Goal: Information Seeking & Learning: Learn about a topic

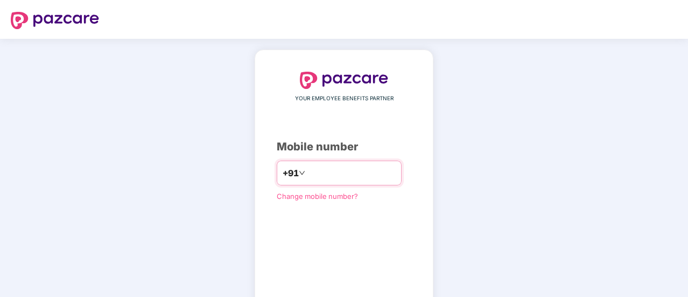
type input "**********"
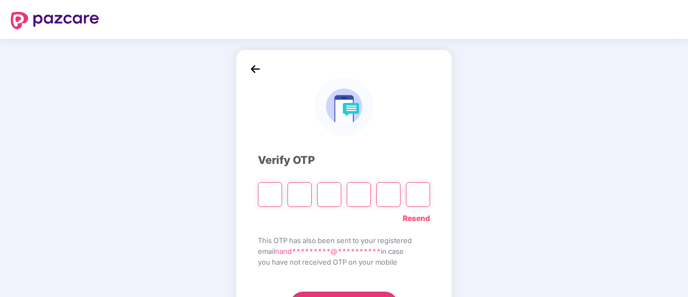
type input "*"
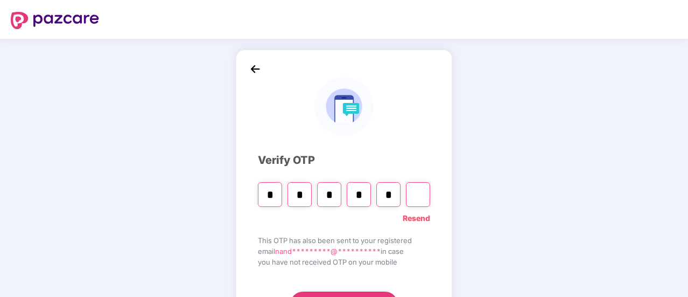
type input "*"
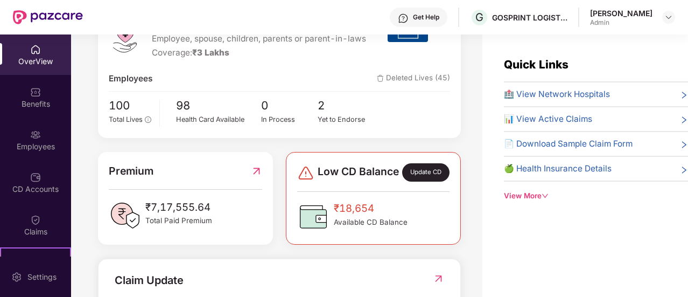
scroll to position [168, 0]
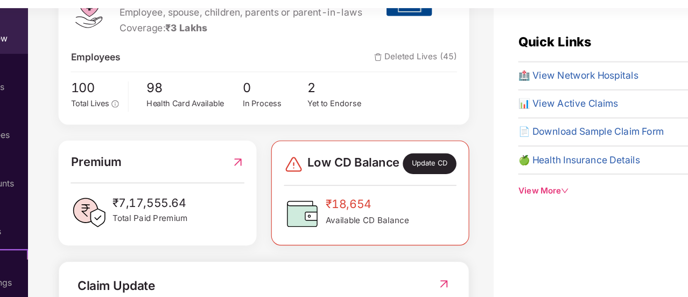
click at [398, 227] on span "Available CD Balance" at bounding box center [371, 221] width 74 height 11
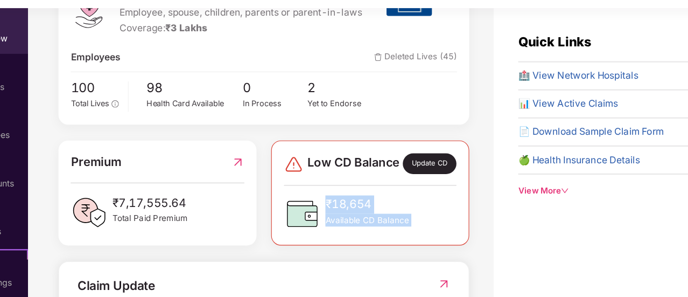
drag, startPoint x: 398, startPoint y: 233, endPoint x: 400, endPoint y: 219, distance: 13.6
click at [400, 219] on div "₹18,654 Available CD Balance" at bounding box center [371, 216] width 74 height 32
click at [400, 216] on span "₹18,654" at bounding box center [371, 208] width 74 height 16
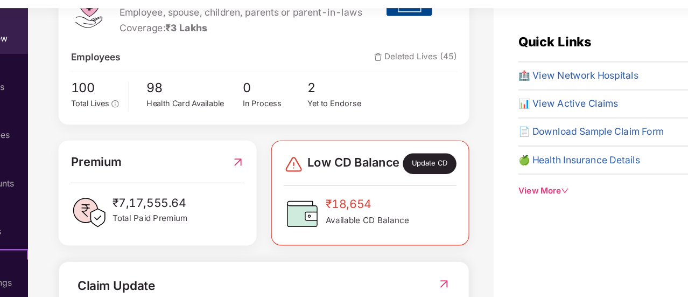
click at [400, 216] on span "₹18,654" at bounding box center [371, 208] width 74 height 16
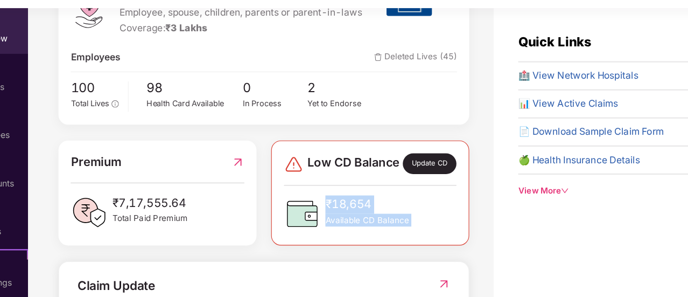
drag, startPoint x: 400, startPoint y: 219, endPoint x: 409, endPoint y: 241, distance: 23.6
click at [409, 241] on div "Low CD Balance Update CD ₹18,654 Available CD Balance" at bounding box center [373, 197] width 175 height 93
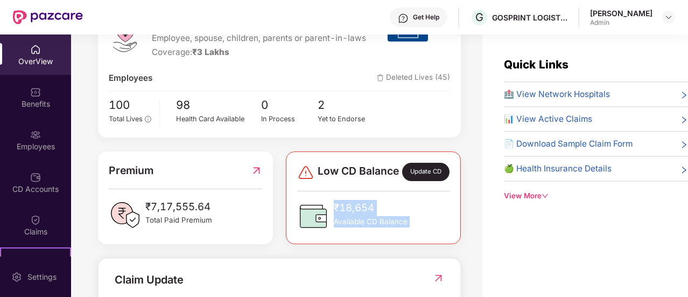
scroll to position [0, 0]
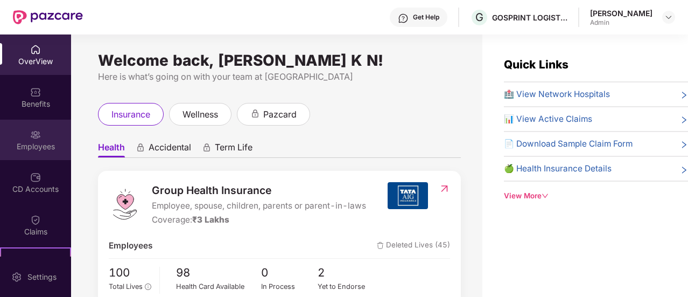
drag, startPoint x: 40, startPoint y: 124, endPoint x: 20, endPoint y: 138, distance: 24.4
click at [20, 138] on div "Employees" at bounding box center [35, 140] width 71 height 40
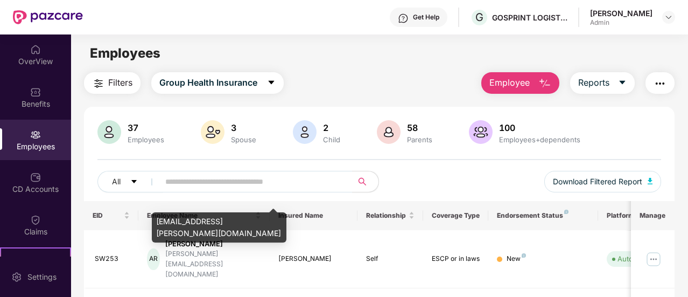
scroll to position [1, 0]
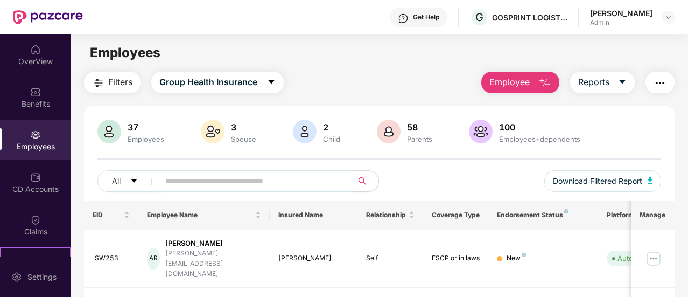
click at [534, 88] on button "Employee" at bounding box center [521, 83] width 78 height 22
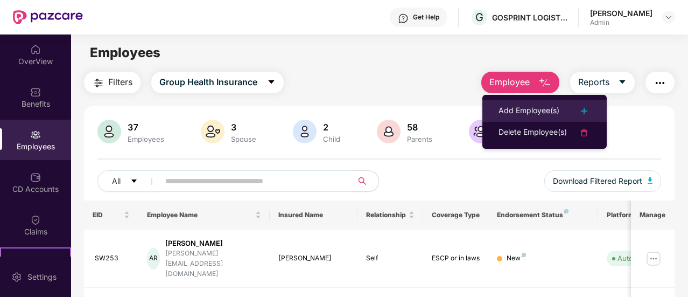
click at [525, 114] on div "Add Employee(s)" at bounding box center [529, 110] width 61 height 13
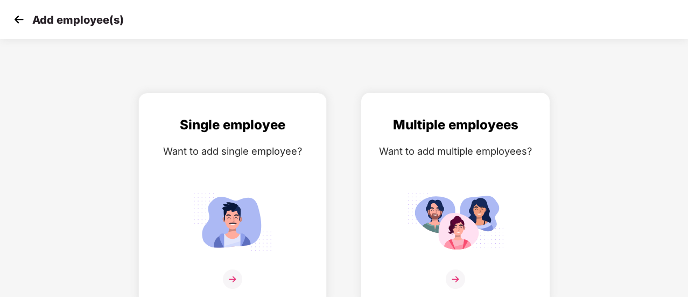
scroll to position [8, 0]
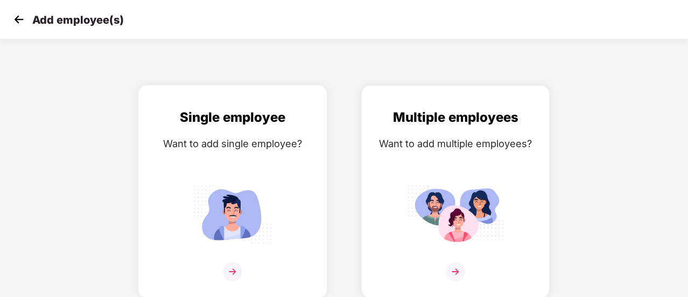
click at [294, 206] on div "Single employee Want to add single employee?" at bounding box center [233, 200] width 166 height 187
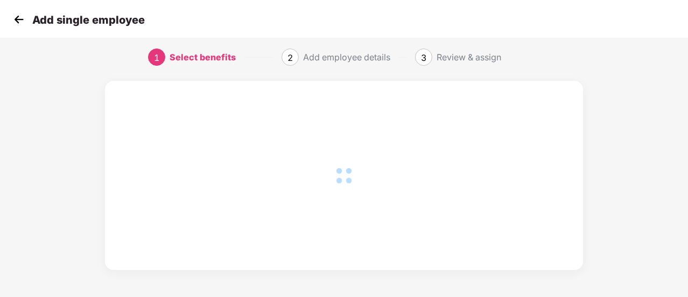
scroll to position [8, 0]
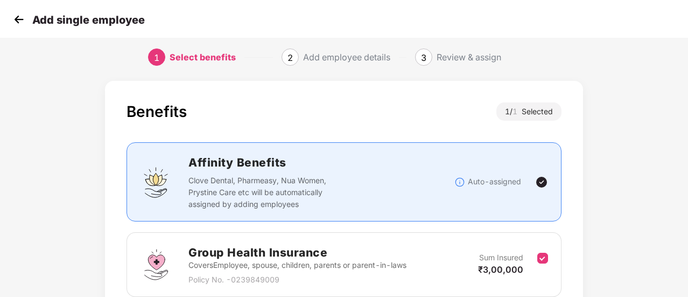
click at [11, 8] on div "Add single employee" at bounding box center [344, 19] width 688 height 39
click at [15, 15] on img at bounding box center [19, 19] width 16 height 16
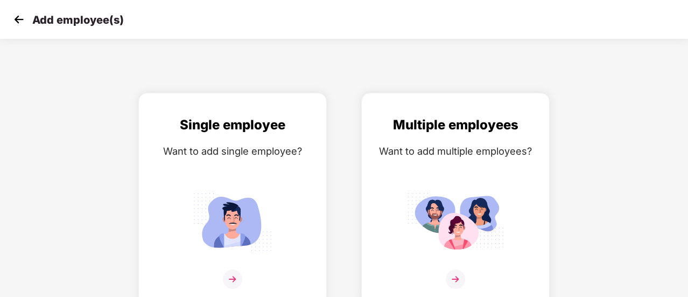
click at [19, 18] on img at bounding box center [19, 19] width 16 height 16
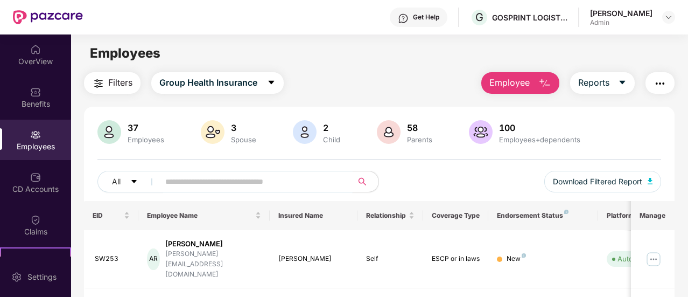
click at [219, 182] on input "text" at bounding box center [251, 181] width 173 height 16
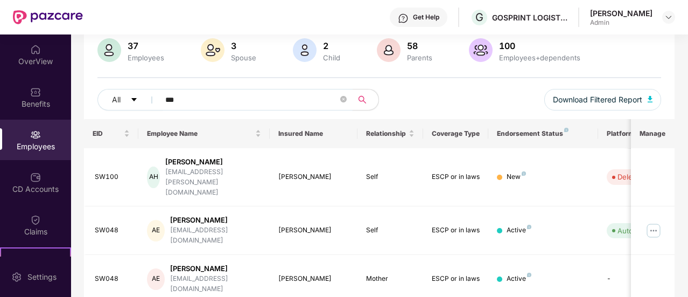
click at [306, 104] on input "***" at bounding box center [251, 100] width 173 height 16
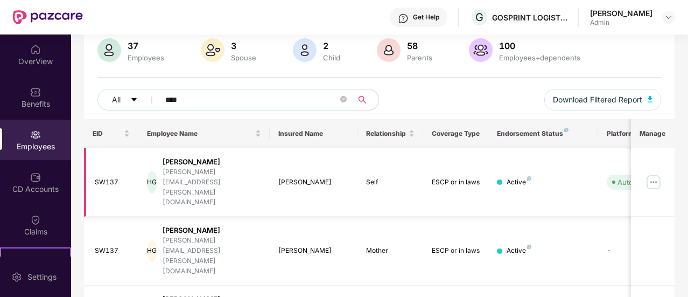
type input "****"
click at [647, 173] on img at bounding box center [653, 181] width 17 height 17
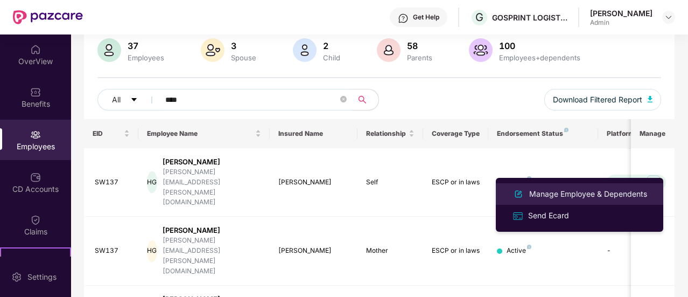
click at [580, 195] on div "Manage Employee & Dependents" at bounding box center [588, 194] width 122 height 12
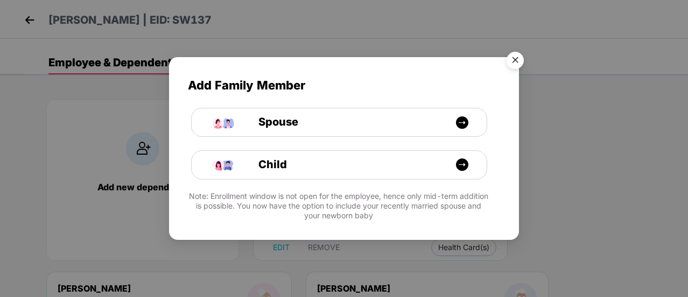
click at [510, 61] on img "Close" at bounding box center [515, 62] width 30 height 30
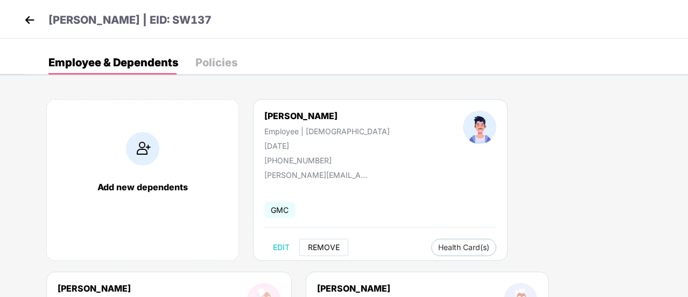
click at [329, 243] on span "REMOVE" at bounding box center [324, 247] width 32 height 9
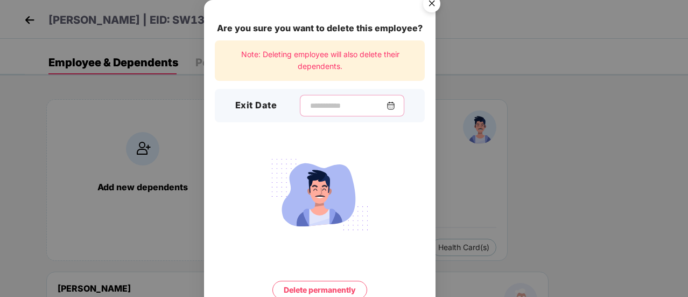
click at [361, 106] on input at bounding box center [348, 105] width 78 height 11
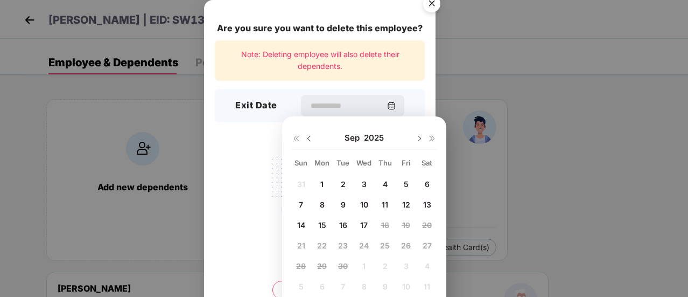
click at [405, 202] on span "12" at bounding box center [406, 204] width 8 height 9
type input "**********"
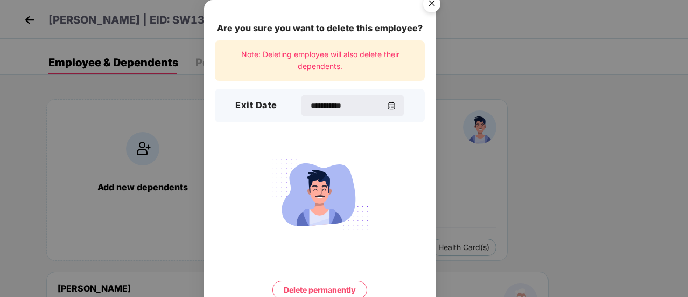
scroll to position [46, 0]
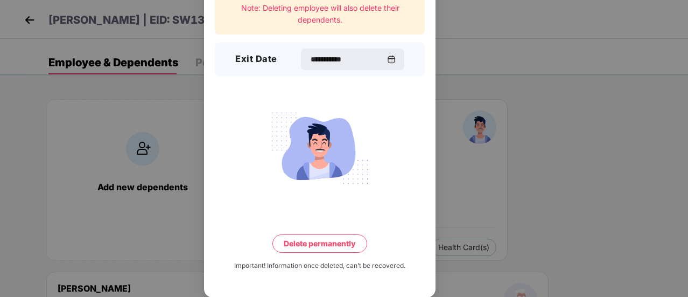
click at [339, 246] on button "Delete permanently" at bounding box center [320, 243] width 95 height 18
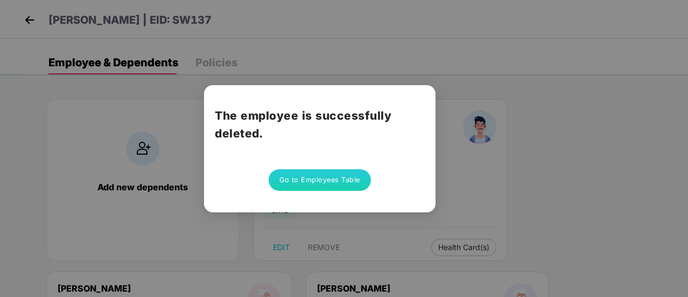
click at [326, 179] on button "Go to Employees Table" at bounding box center [320, 180] width 102 height 22
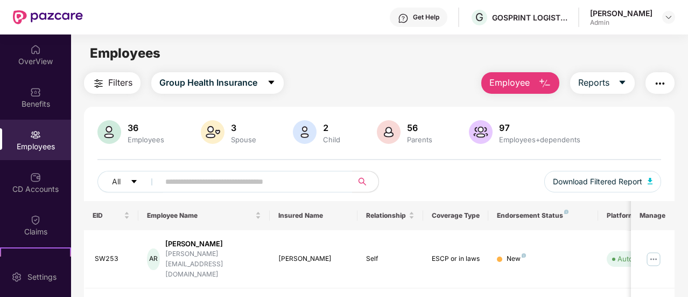
click at [126, 81] on span "Filters" at bounding box center [120, 82] width 24 height 13
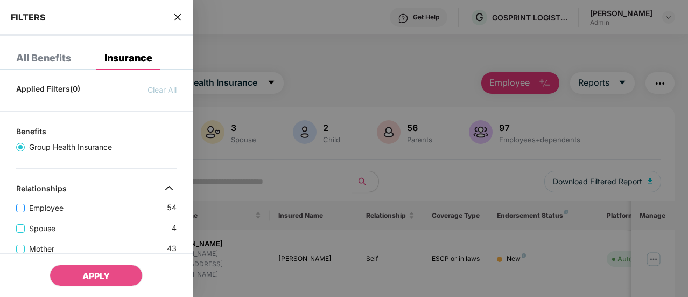
click at [39, 203] on span "Employee" at bounding box center [46, 208] width 43 height 12
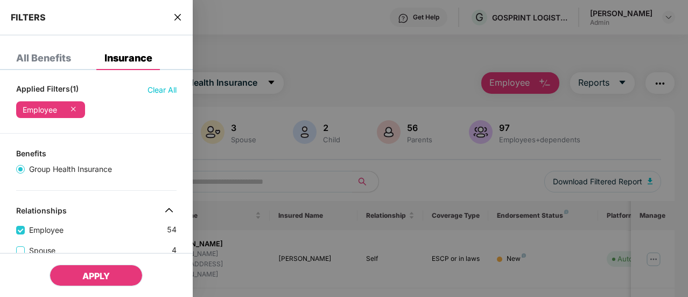
click at [88, 280] on span "APPLY" at bounding box center [95, 275] width 27 height 11
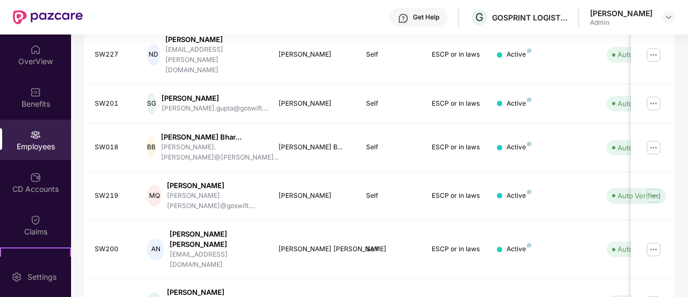
scroll to position [363, 0]
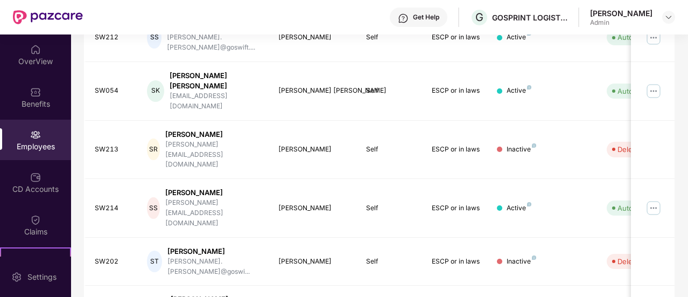
drag, startPoint x: 600, startPoint y: 275, endPoint x: 552, endPoint y: 227, distance: 68.2
click at [552, 227] on div "EID Employee Name Insured Name Relationship Coverage Type Endorsement Status Pl…" at bounding box center [379, 129] width 591 height 583
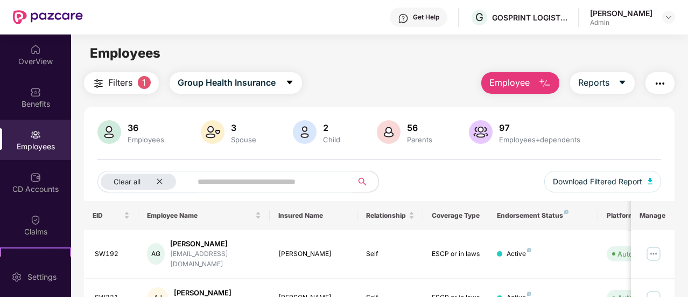
click at [130, 80] on span "Filters" at bounding box center [120, 82] width 24 height 13
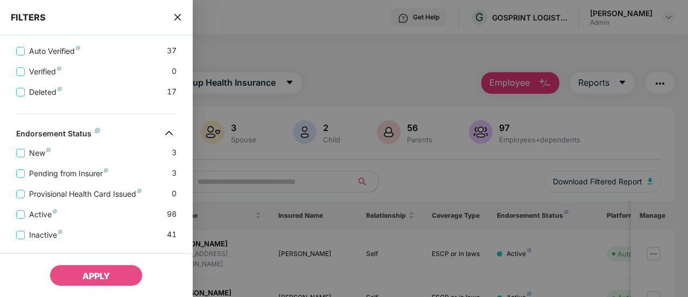
scroll to position [428, 0]
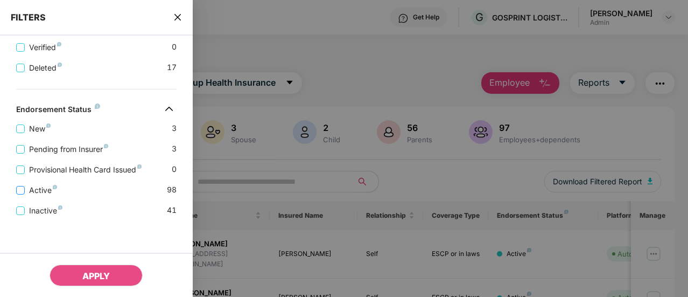
click at [32, 184] on span "Active" at bounding box center [43, 190] width 37 height 12
click at [124, 276] on button "APPLY" at bounding box center [96, 275] width 93 height 22
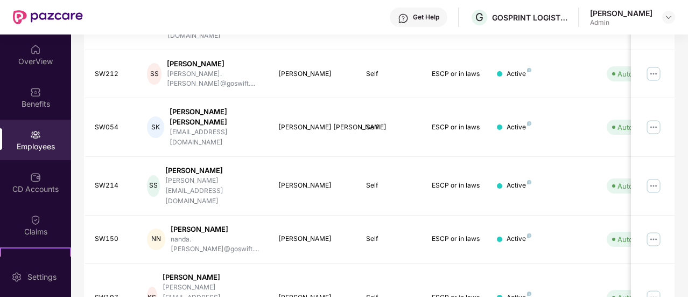
scroll to position [372, 0]
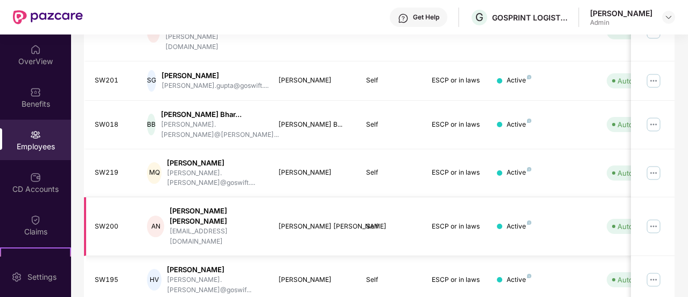
scroll to position [363, 0]
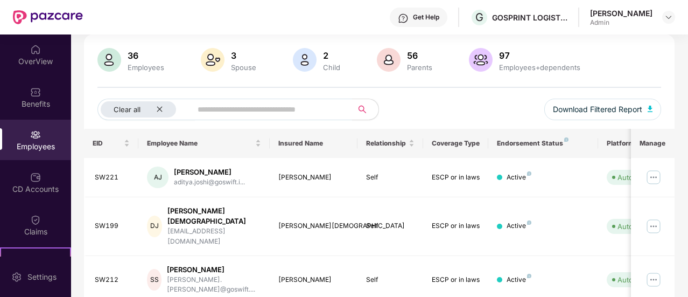
scroll to position [77, 0]
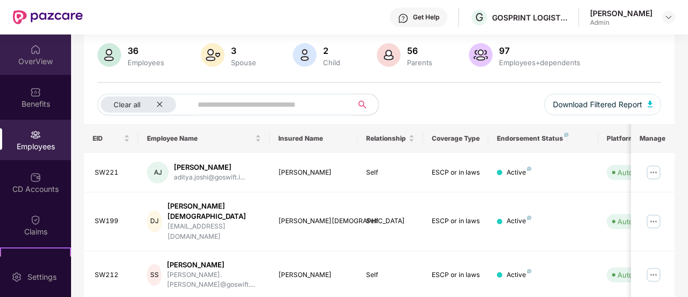
click at [26, 53] on div "OverView" at bounding box center [35, 54] width 71 height 40
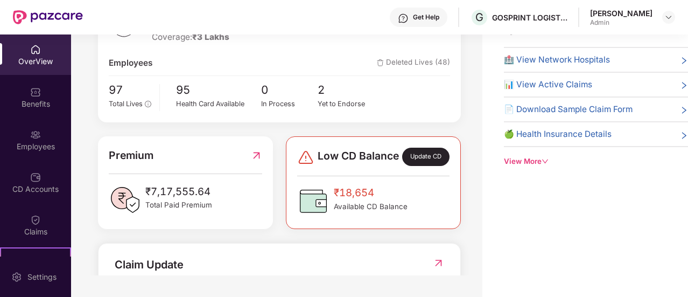
scroll to position [151, 0]
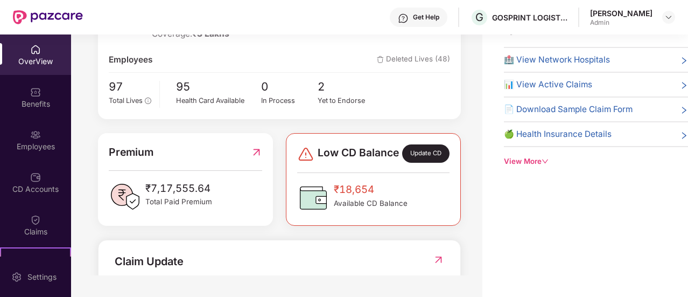
click at [345, 190] on span "₹18,654" at bounding box center [371, 190] width 74 height 16
drag, startPoint x: 345, startPoint y: 190, endPoint x: 325, endPoint y: 191, distance: 19.4
click at [325, 191] on div "₹18,654 Available CD Balance" at bounding box center [352, 198] width 110 height 32
click at [156, 197] on span "₹7,17,555.64" at bounding box center [178, 188] width 67 height 16
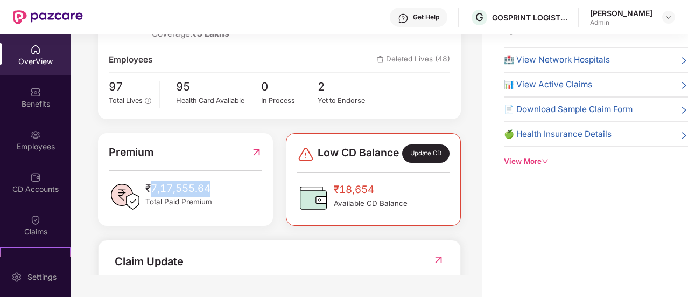
click at [156, 197] on span "₹7,17,555.64" at bounding box center [178, 188] width 67 height 16
drag, startPoint x: 156, startPoint y: 201, endPoint x: 197, endPoint y: 212, distance: 42.9
click at [197, 212] on div "₹7,17,555.64 Total Paid Premium" at bounding box center [178, 196] width 67 height 32
click at [197, 207] on span "Total Paid Premium" at bounding box center [178, 201] width 67 height 11
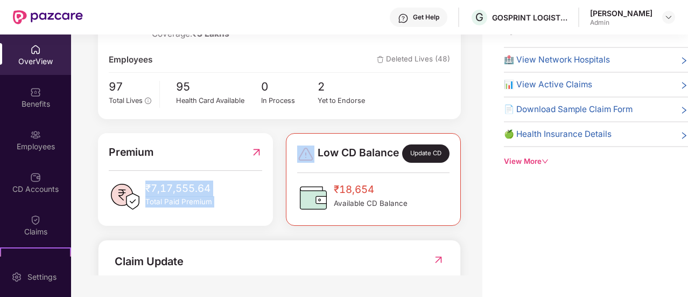
drag, startPoint x: 197, startPoint y: 212, endPoint x: 187, endPoint y: 185, distance: 28.3
click at [187, 185] on div "Premium ₹7,17,555.64 Total Paid Premium" at bounding box center [185, 178] width 153 height 68
drag, startPoint x: 187, startPoint y: 185, endPoint x: 206, endPoint y: 233, distance: 51.7
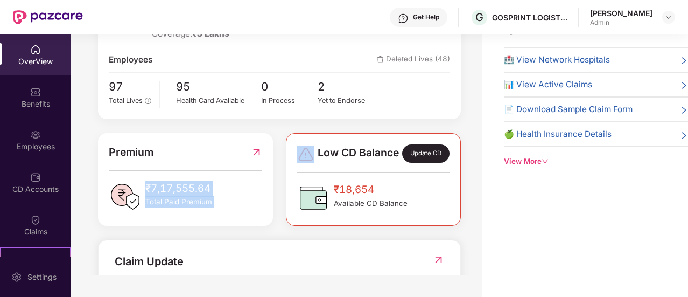
click at [206, 226] on div "Premium ₹7,17,555.64 Total Paid Premium" at bounding box center [185, 179] width 175 height 93
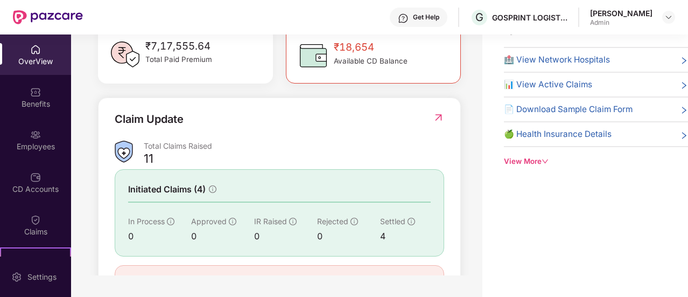
scroll to position [293, 0]
click at [443, 123] on img at bounding box center [438, 118] width 11 height 11
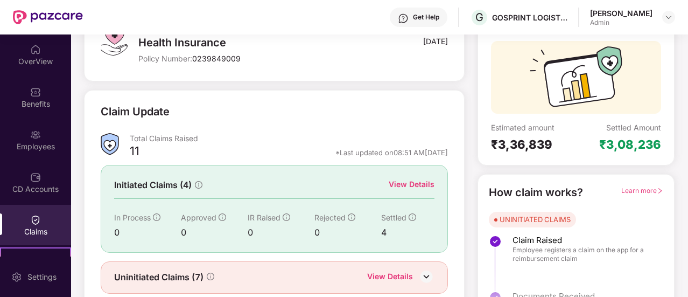
scroll to position [124, 0]
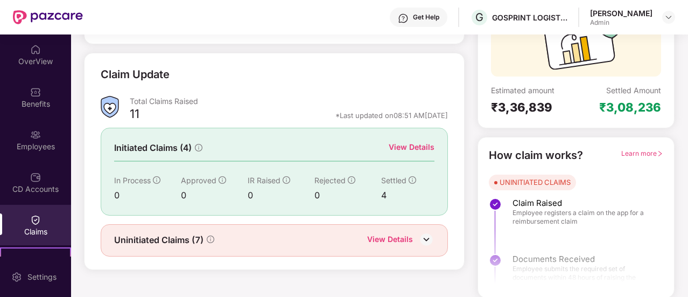
click at [416, 142] on div "View Details" at bounding box center [412, 147] width 46 height 12
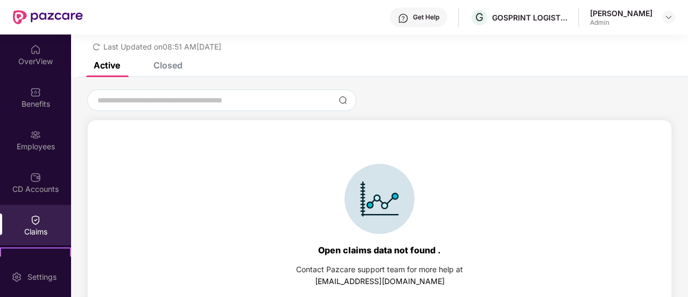
scroll to position [46, 0]
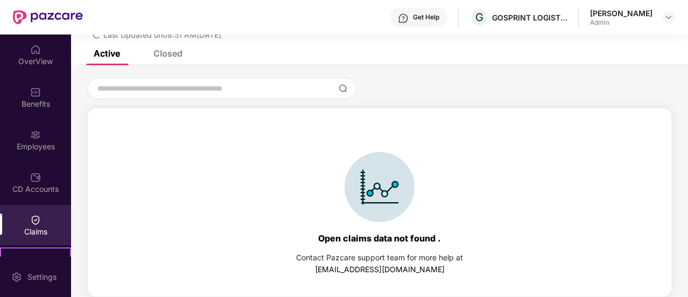
click at [175, 54] on div "Closed" at bounding box center [168, 53] width 29 height 11
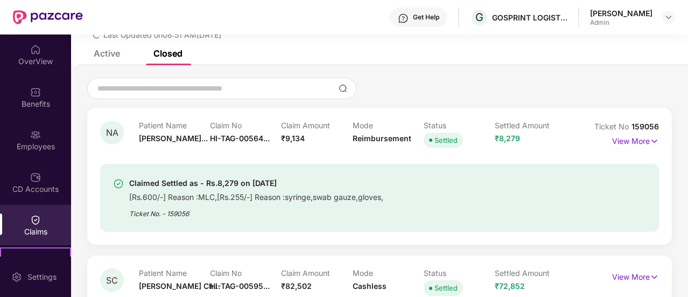
scroll to position [47, 0]
click at [182, 186] on div "Claimed Settled as - Rs.8,279 on [DATE]" at bounding box center [256, 182] width 254 height 13
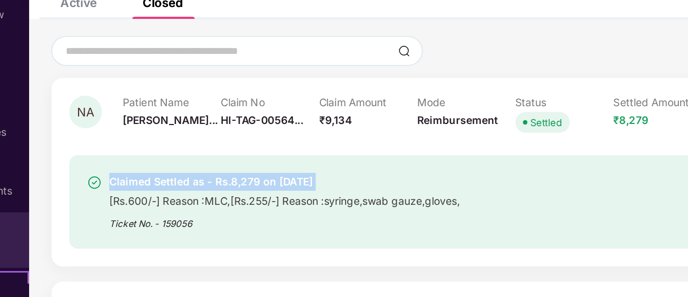
click at [182, 185] on div "Claimed Settled as - Rs.8,279 on [DATE]" at bounding box center [256, 182] width 254 height 13
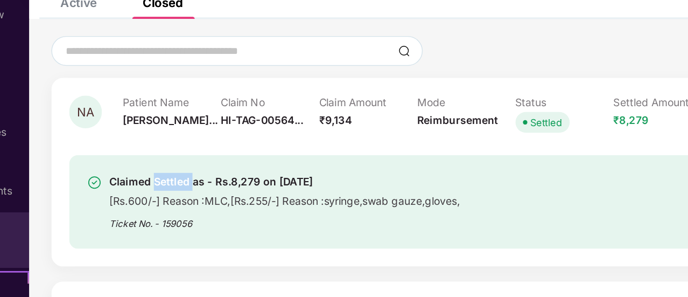
click at [182, 185] on div "Claimed Settled as - Rs.8,279 on [DATE]" at bounding box center [256, 182] width 254 height 13
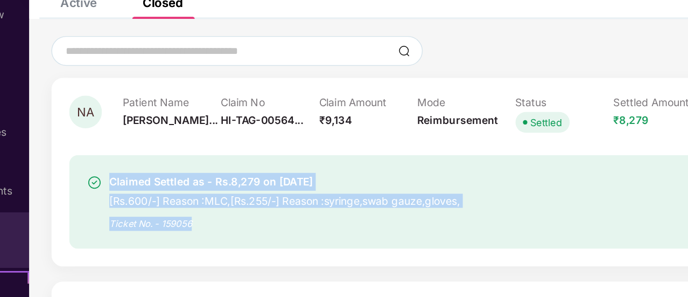
drag, startPoint x: 182, startPoint y: 186, endPoint x: 187, endPoint y: 205, distance: 20.0
click at [187, 205] on div "Claimed Settled as - Rs.8,279 on [DATE] [Rs.600/-] Reason :MLC,[Rs.255/-] Reaso…" at bounding box center [256, 197] width 254 height 42
click at [187, 205] on div "Ticket No. - 159056" at bounding box center [256, 209] width 254 height 17
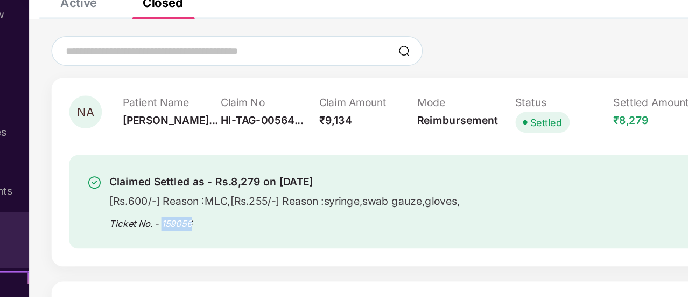
click at [187, 205] on div "Ticket No. - 159056" at bounding box center [256, 209] width 254 height 17
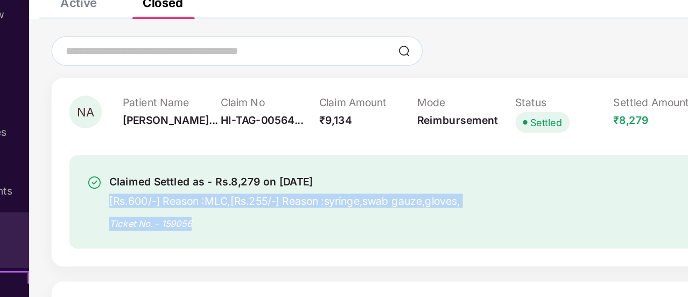
drag, startPoint x: 187, startPoint y: 205, endPoint x: 191, endPoint y: 190, distance: 15.5
click at [191, 190] on div "Claimed Settled as - Rs.8,279 on [DATE] [Rs.600/-] Reason :MLC,[Rs.255/-] Reaso…" at bounding box center [256, 197] width 254 height 42
click at [191, 190] on div "[Rs.600/-] Reason :MLC,[Rs.255/-] Reason :syringe,swab gauze,gloves," at bounding box center [256, 195] width 254 height 12
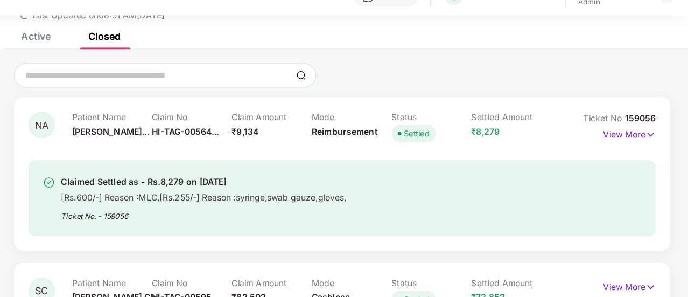
click at [301, 135] on span "₹9,134" at bounding box center [293, 137] width 24 height 9
click at [507, 134] on span "₹8,279" at bounding box center [507, 137] width 25 height 9
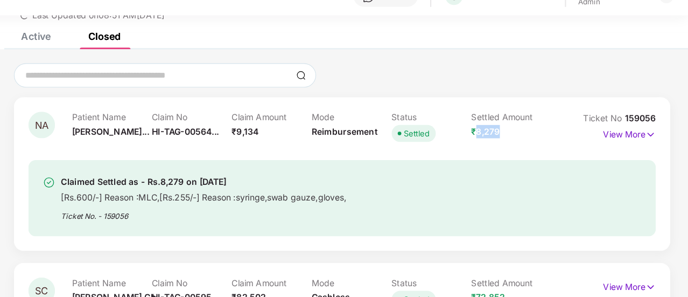
click at [507, 134] on span "₹8,279" at bounding box center [507, 137] width 25 height 9
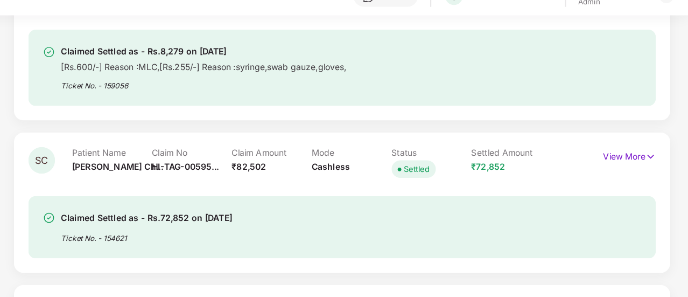
scroll to position [163, 0]
click at [305, 172] on span "₹82,502" at bounding box center [296, 169] width 31 height 9
click at [233, 182] on div "Claimed Settled as - Rs.72,852 on [DATE] Ticket No. - 154621" at bounding box center [379, 216] width 559 height 69
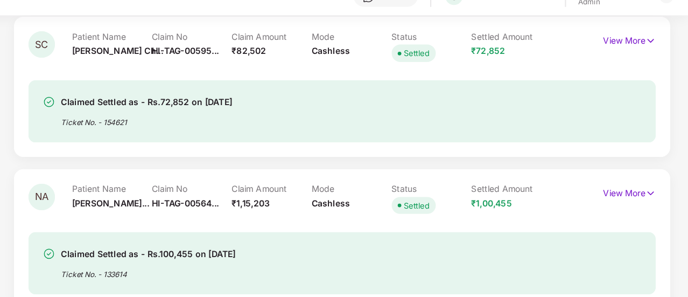
scroll to position [266, 0]
click at [177, 192] on p "Patient Name" at bounding box center [174, 189] width 71 height 9
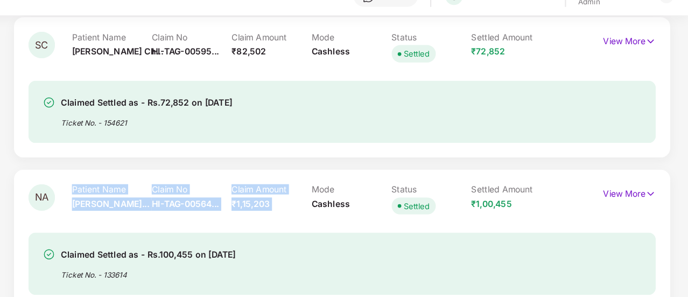
drag, startPoint x: 177, startPoint y: 192, endPoint x: 297, endPoint y: 206, distance: 120.5
click at [297, 206] on div "Patient Name [PERSON_NAME]... Claim No HI-TAG-00564... Claim Amount ₹1,15,203 M…" at bounding box center [352, 200] width 427 height 30
click at [297, 206] on span "₹1,15,203" at bounding box center [298, 202] width 34 height 9
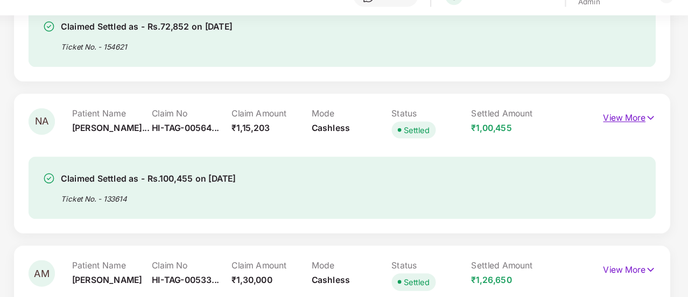
scroll to position [359, 0]
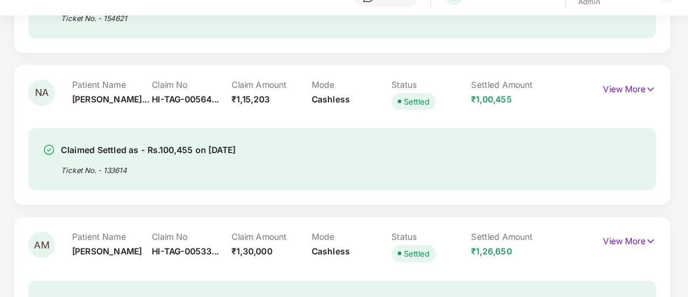
click at [636, 164] on div "Claimed Settled as - Rs.100,455 on [DATE] Ticket No. - 133614" at bounding box center [379, 163] width 533 height 30
click at [634, 160] on div "Claimed Settled as - Rs.100,455 on [DATE] Ticket No. - 133614" at bounding box center [379, 163] width 533 height 30
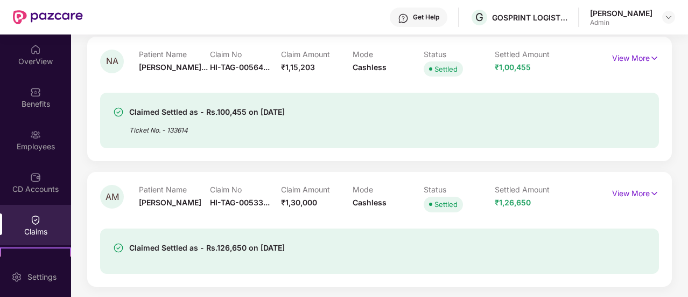
scroll to position [0, 0]
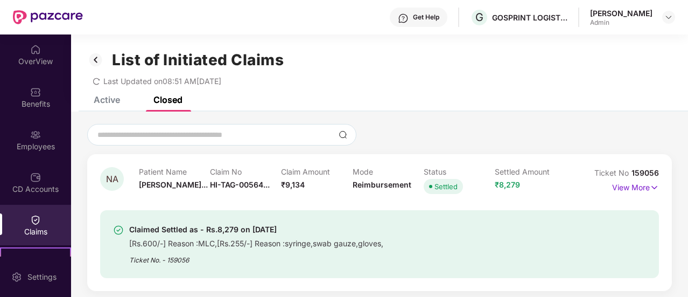
click at [103, 96] on div "Active" at bounding box center [107, 99] width 26 height 11
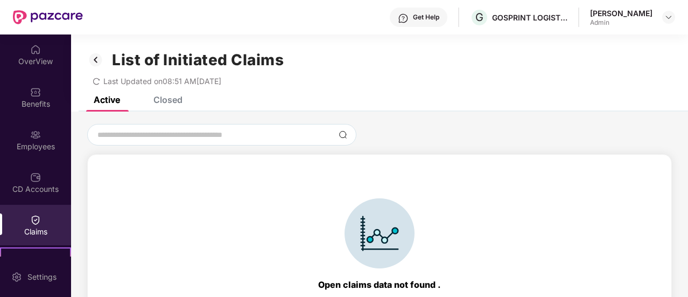
click at [176, 96] on div "Closed" at bounding box center [168, 99] width 29 height 11
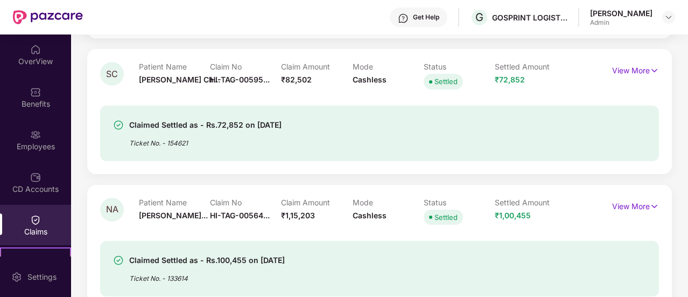
scroll to position [401, 0]
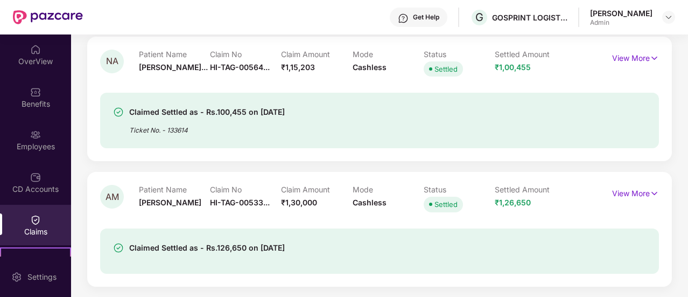
click at [30, 220] on img at bounding box center [35, 219] width 11 height 11
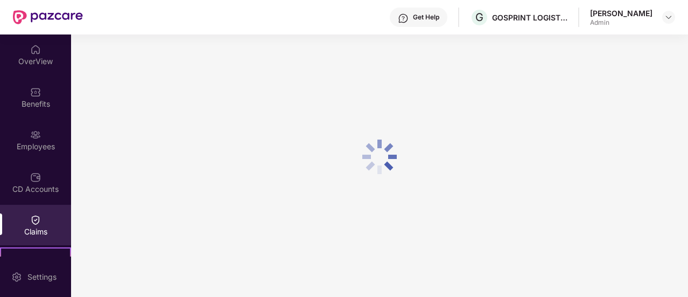
scroll to position [124, 0]
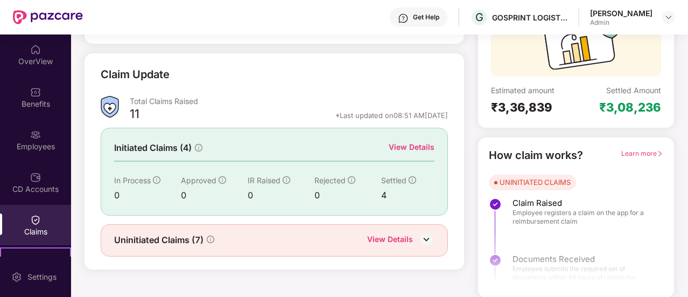
click at [419, 231] on img at bounding box center [427, 239] width 16 height 16
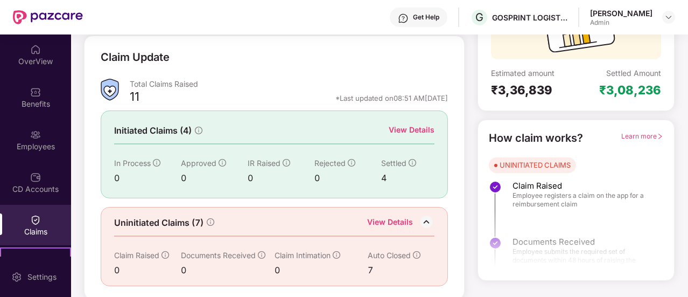
click at [411, 124] on div "View Details" at bounding box center [412, 130] width 46 height 12
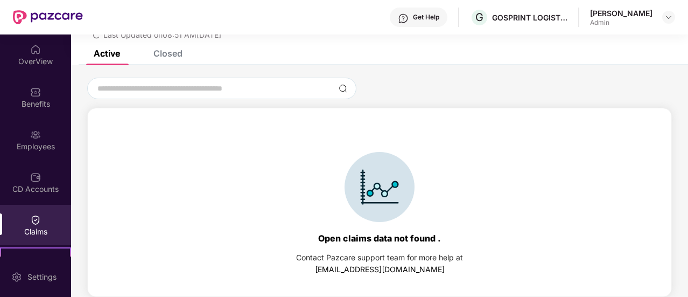
click at [175, 49] on div "List of Initiated Claims Last Updated on 08:51 AM[DATE]" at bounding box center [379, 19] width 617 height 62
click at [177, 57] on div "Closed" at bounding box center [168, 53] width 29 height 11
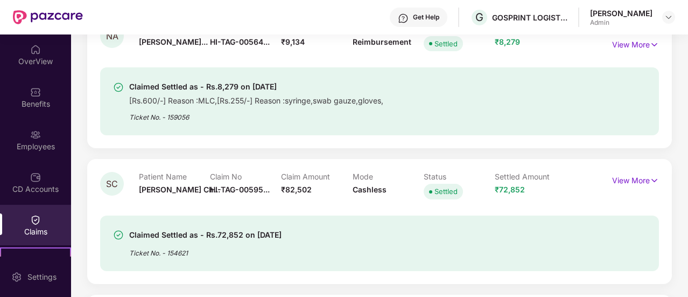
scroll to position [401, 0]
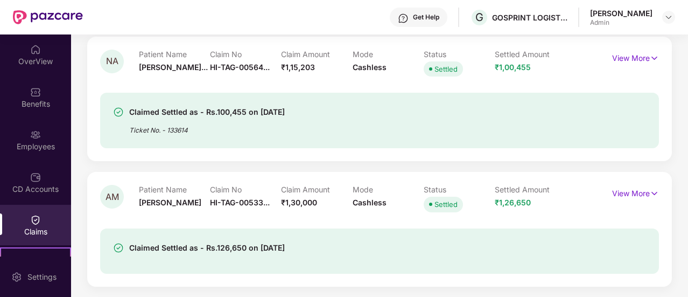
click at [0, 224] on div "Claims" at bounding box center [35, 225] width 71 height 40
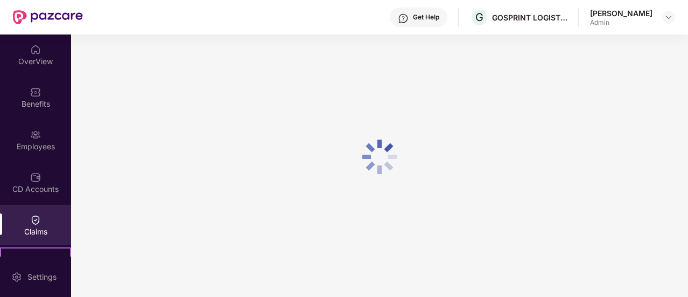
scroll to position [124, 0]
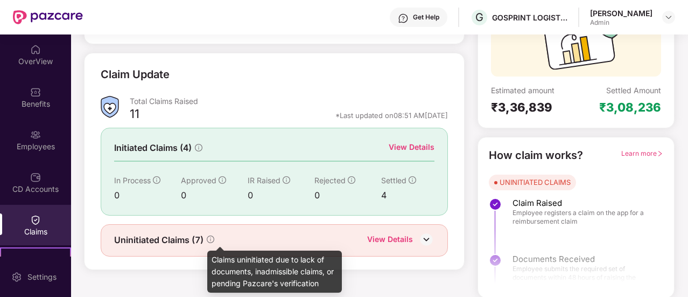
click at [210, 235] on icon "info-circle" at bounding box center [211, 239] width 8 height 8
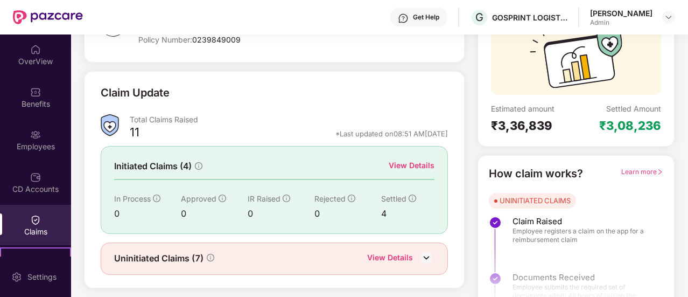
scroll to position [0, 0]
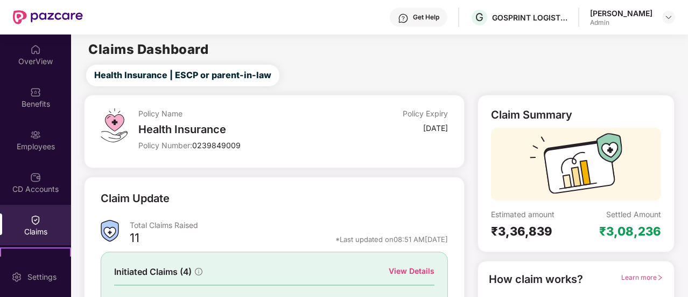
click at [514, 222] on div "Estimated amount ₹3,36,839" at bounding box center [533, 224] width 85 height 30
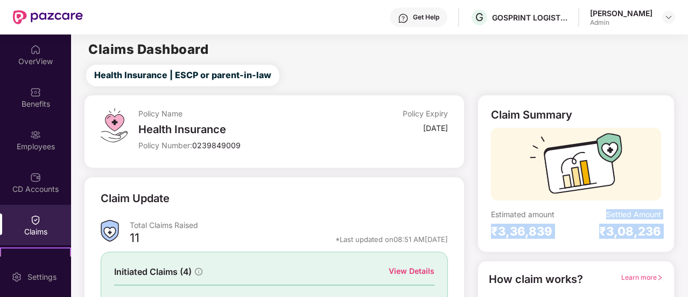
drag, startPoint x: 514, startPoint y: 222, endPoint x: 588, endPoint y: 238, distance: 74.8
click at [588, 238] on div "Estimated amount ₹3,36,839 Settled Amount ₹3,08,236" at bounding box center [576, 224] width 170 height 30
click at [634, 219] on div "Settled Amount ₹3,08,236" at bounding box center [618, 224] width 85 height 30
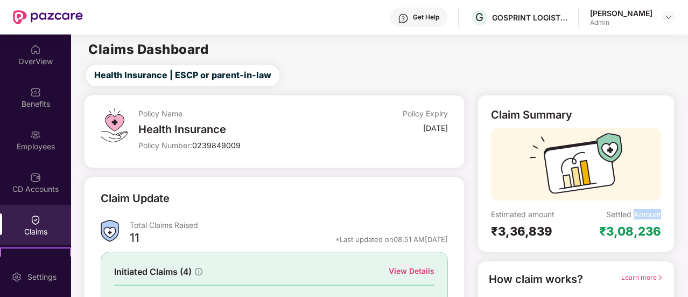
click at [634, 219] on div "Settled Amount ₹3,08,236" at bounding box center [618, 224] width 85 height 30
click at [638, 228] on div "₹3,08,236" at bounding box center [631, 231] width 62 height 15
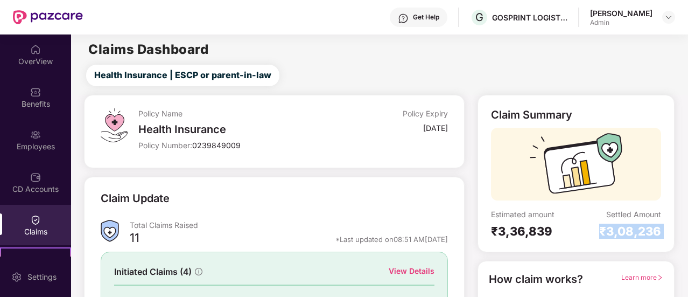
click at [638, 228] on div "₹3,08,236" at bounding box center [631, 231] width 62 height 15
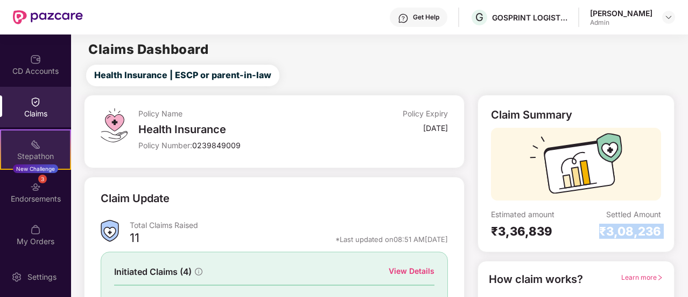
click at [31, 147] on img at bounding box center [35, 144] width 11 height 11
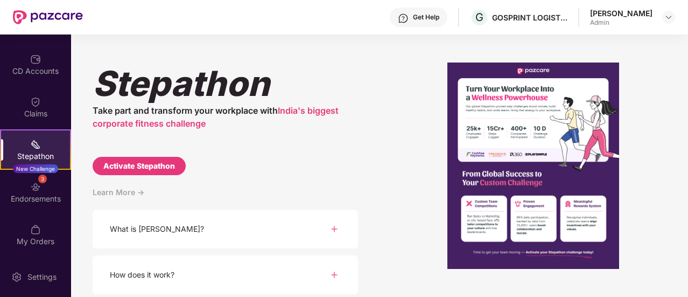
click at [162, 115] on div "Take part and transform your workplace with India's biggest corporate fitness c…" at bounding box center [226, 117] width 266 height 26
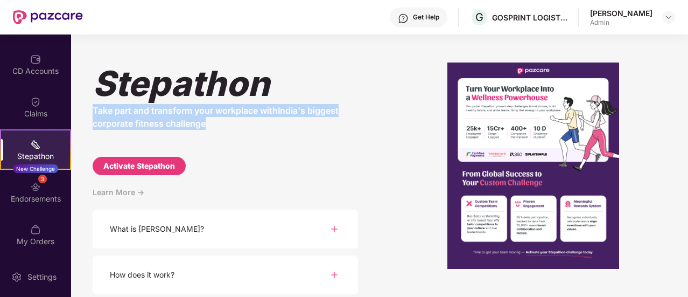
click at [162, 115] on div "Take part and transform your workplace with India's biggest corporate fitness c…" at bounding box center [226, 117] width 266 height 26
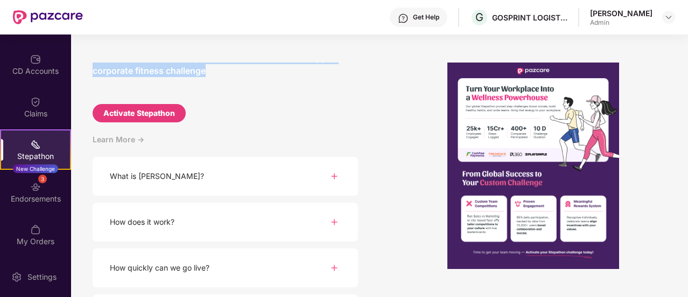
scroll to position [110, 0]
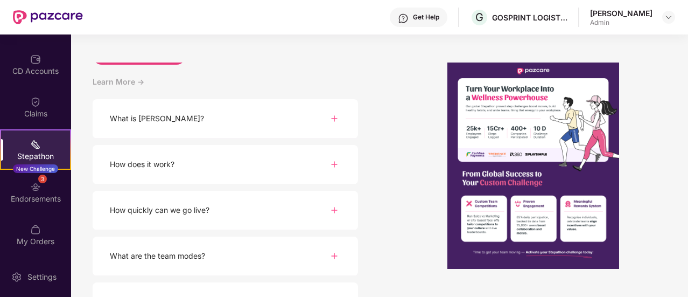
click at [165, 119] on div "What is [PERSON_NAME]?" at bounding box center [157, 119] width 94 height 12
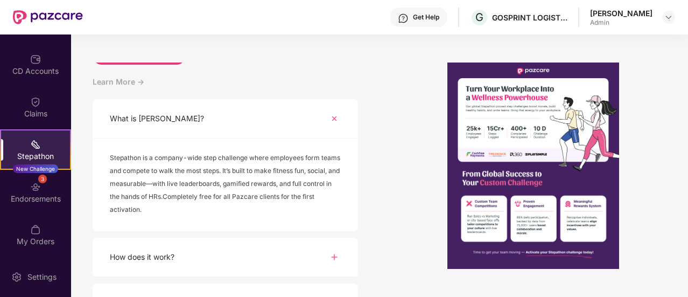
scroll to position [279, 0]
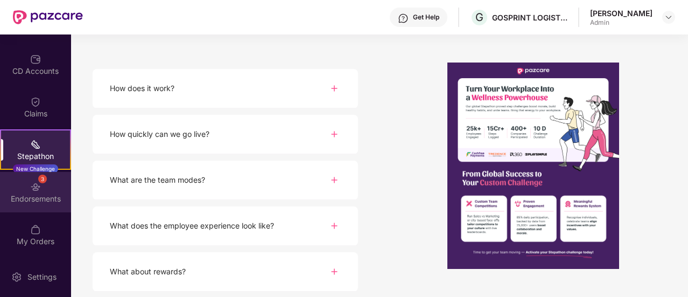
click at [18, 196] on div "Endorsements" at bounding box center [35, 198] width 71 height 11
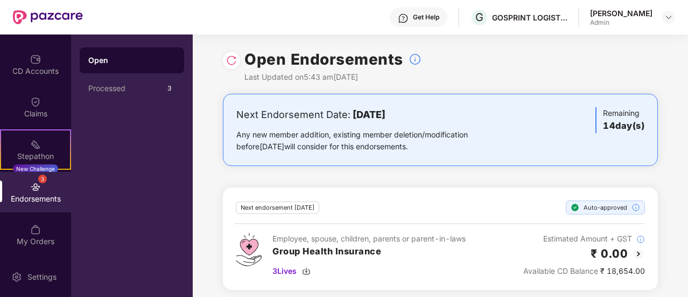
scroll to position [4, 0]
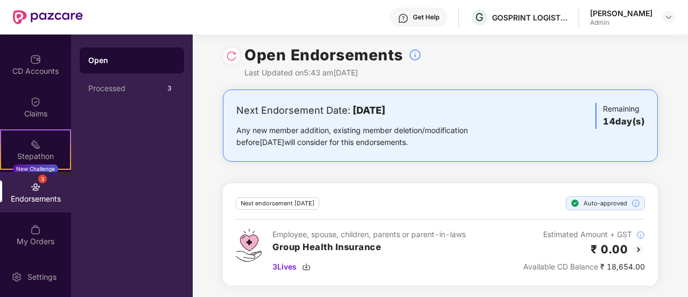
click at [24, 178] on div "3 Endorsements" at bounding box center [35, 192] width 71 height 40
click at [40, 238] on div "My Orders" at bounding box center [35, 241] width 71 height 11
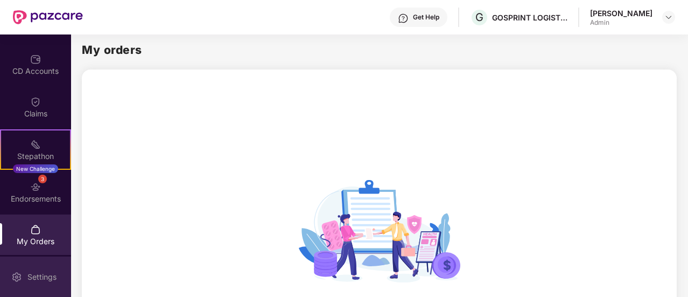
click at [36, 278] on div "Settings" at bounding box center [42, 276] width 36 height 11
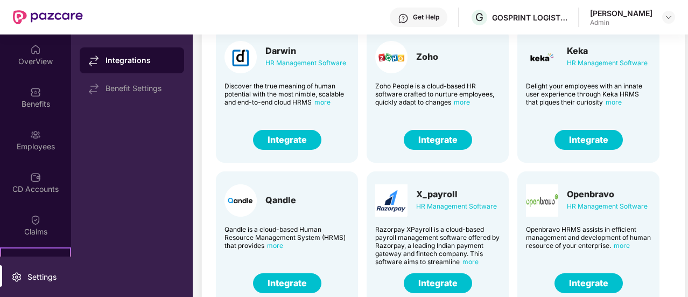
scroll to position [6, 0]
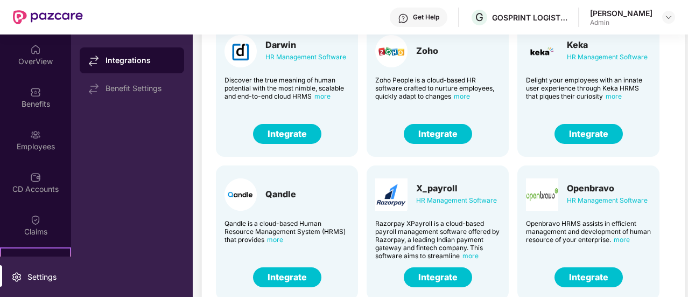
click at [609, 97] on span "more" at bounding box center [614, 96] width 16 height 8
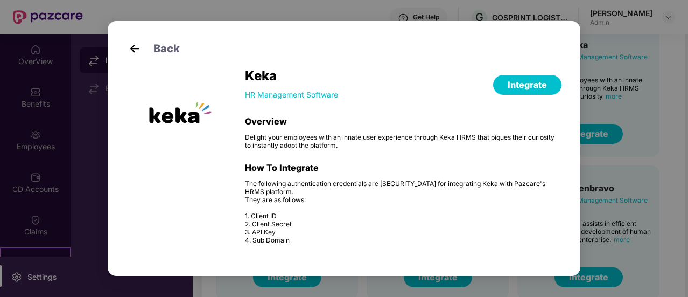
click at [430, 154] on div "Overview Delight your employees with an innate user experience through Keka HRM…" at bounding box center [403, 180] width 317 height 128
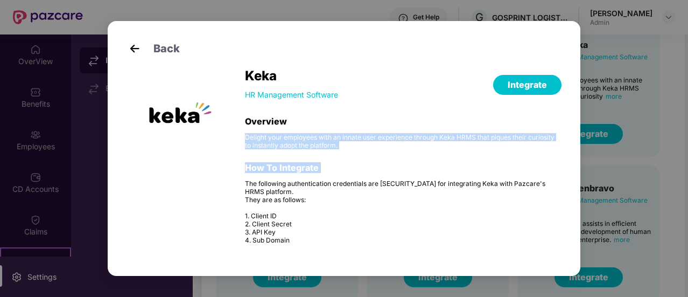
drag, startPoint x: 430, startPoint y: 154, endPoint x: 431, endPoint y: 143, distance: 10.8
click at [431, 143] on div "Overview Delight your employees with an innate user experience through Keka HRM…" at bounding box center [403, 180] width 317 height 128
click at [431, 143] on div "Delight your employees with an innate user experience through Keka HRMS that pi…" at bounding box center [403, 141] width 317 height 16
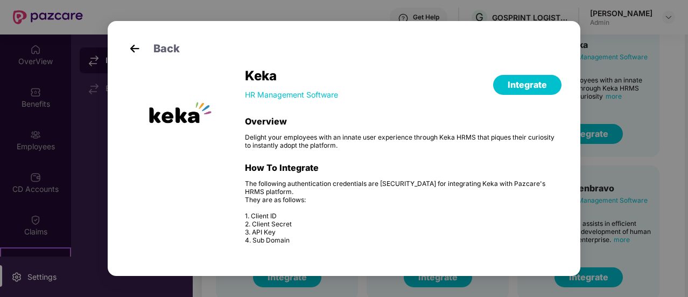
click at [431, 143] on div "Delight your employees with an innate user experience through Keka HRMS that pi…" at bounding box center [403, 141] width 317 height 16
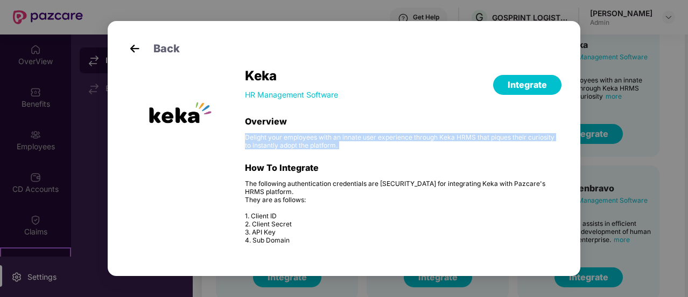
click at [431, 143] on div "Delight your employees with an innate user experience through Keka HRMS that pi…" at bounding box center [403, 141] width 317 height 16
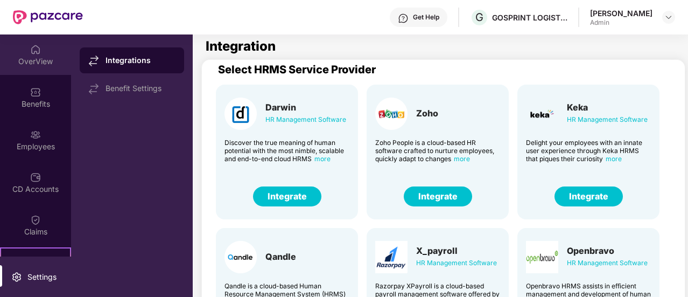
scroll to position [1, 0]
click at [28, 73] on div "OverView" at bounding box center [35, 54] width 71 height 40
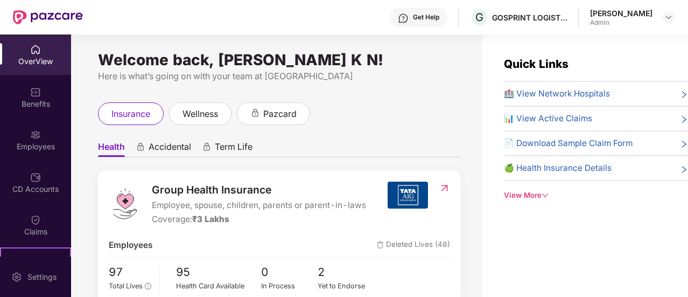
click at [161, 150] on span "Accidental" at bounding box center [170, 149] width 43 height 16
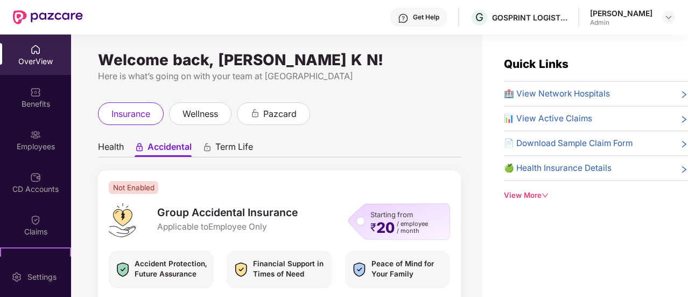
click at [225, 146] on span "Term Life" at bounding box center [234, 149] width 38 height 16
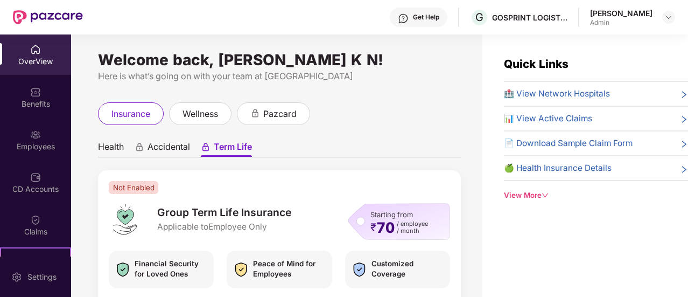
click at [171, 151] on span "Accidental" at bounding box center [169, 149] width 43 height 16
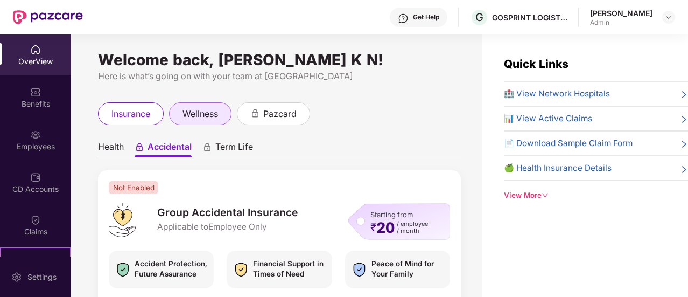
click at [186, 118] on span "wellness" at bounding box center [201, 113] width 36 height 13
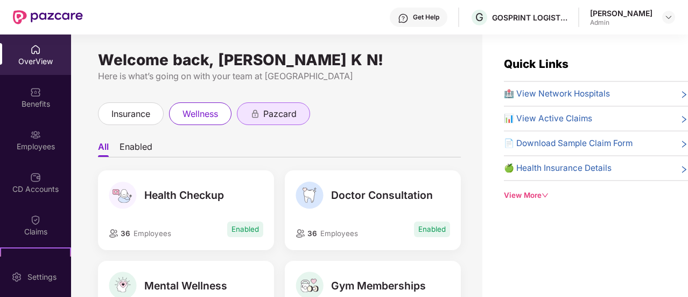
click at [279, 116] on span "pazcard" at bounding box center [279, 113] width 33 height 13
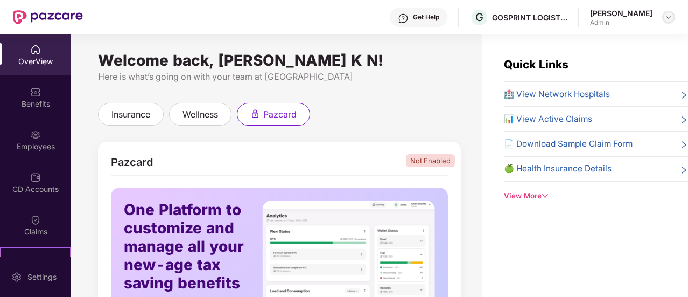
click at [670, 13] on img at bounding box center [669, 17] width 9 height 9
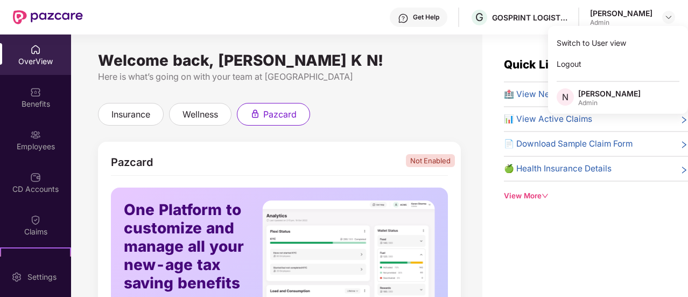
click at [23, 61] on div "OverView" at bounding box center [35, 61] width 71 height 11
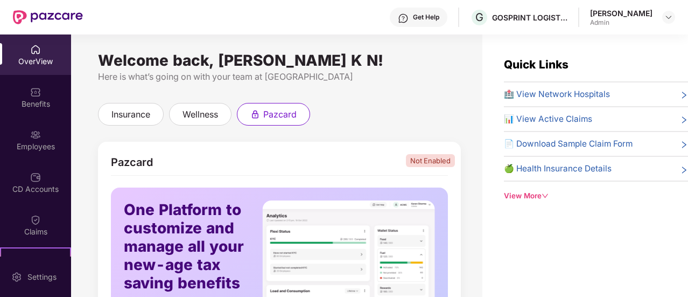
click at [36, 53] on img at bounding box center [35, 49] width 11 height 11
click at [128, 116] on span "insurance" at bounding box center [131, 114] width 39 height 13
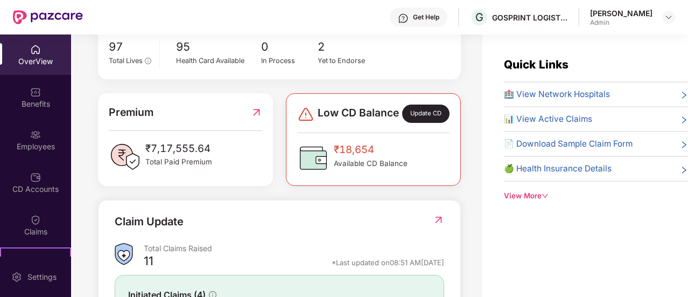
scroll to position [261, 0]
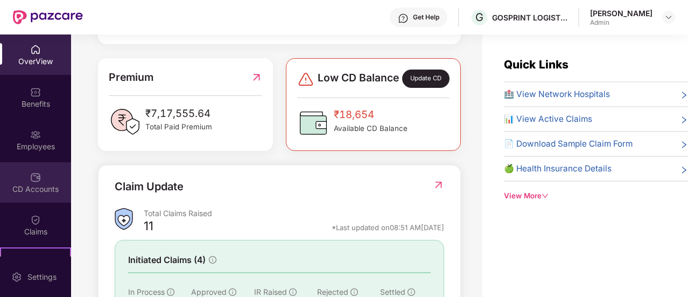
click at [18, 184] on div "CD Accounts" at bounding box center [35, 189] width 71 height 11
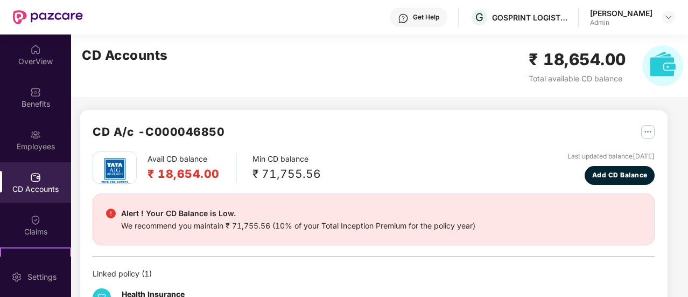
scroll to position [1, 0]
click at [660, 73] on img at bounding box center [663, 65] width 41 height 41
click at [653, 131] on img "button" at bounding box center [648, 130] width 13 height 13
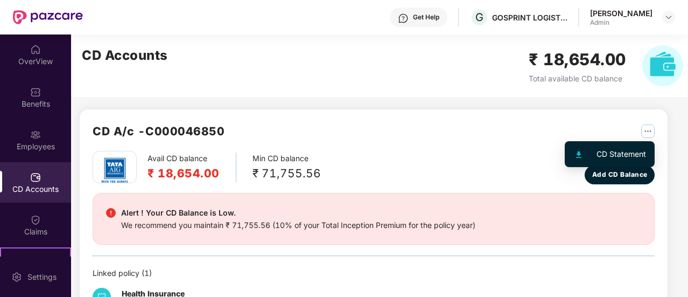
click at [644, 136] on img "button" at bounding box center [648, 130] width 13 height 13
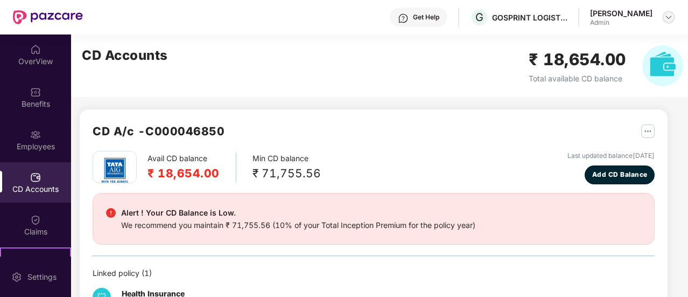
click at [667, 17] on img at bounding box center [669, 17] width 9 height 9
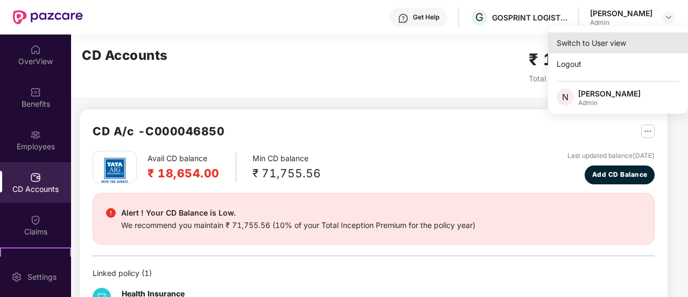
click at [585, 44] on div "Switch to User view" at bounding box center [618, 42] width 140 height 21
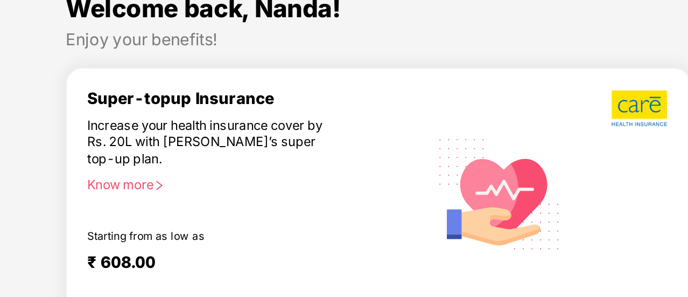
click at [183, 171] on div "Know more" at bounding box center [234, 172] width 173 height 8
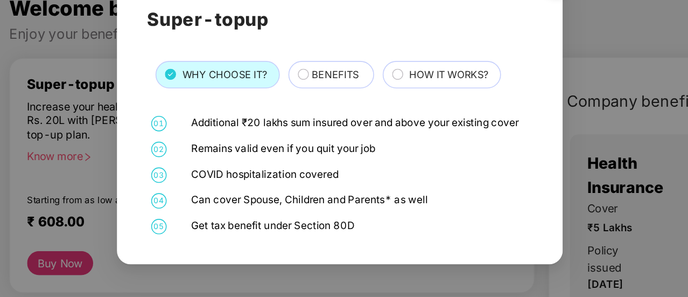
click at [334, 204] on div "01 Additional ₹20 lakhs sum insured over and above your existing cover 02 Remai…" at bounding box center [344, 183] width 242 height 74
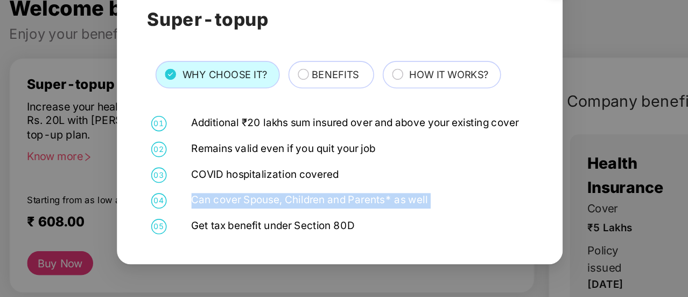
click at [334, 204] on div "01 Additional ₹20 lakhs sum insured over and above your existing cover 02 Remai…" at bounding box center [344, 183] width 242 height 74
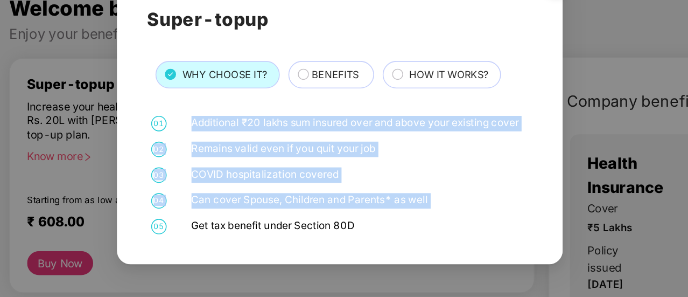
drag, startPoint x: 273, startPoint y: 185, endPoint x: 324, endPoint y: 155, distance: 59.9
click at [324, 155] on div "01 Additional ₹20 lakhs sum insured over and above your existing cover 02 Remai…" at bounding box center [344, 183] width 242 height 74
click at [324, 155] on div "Additional ₹20 lakhs sum insured over and above your existing cover" at bounding box center [357, 151] width 212 height 10
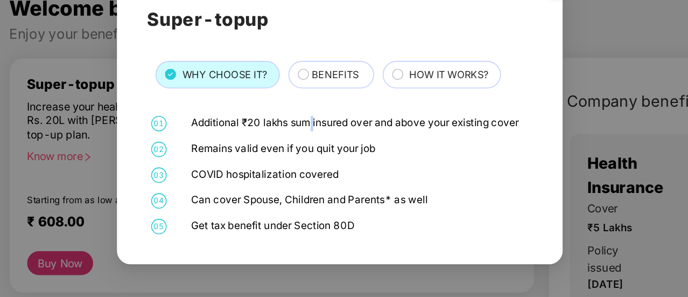
click at [324, 155] on div "Additional ₹20 lakhs sum insured over and above your existing cover" at bounding box center [357, 151] width 212 height 10
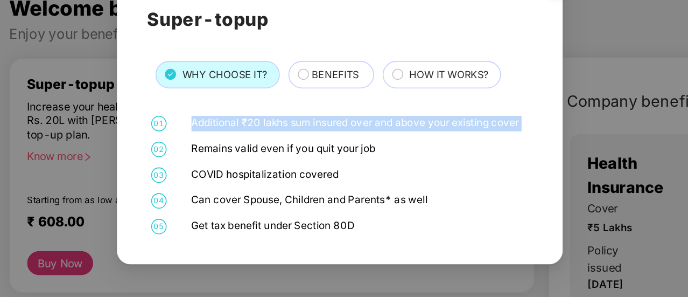
click at [324, 155] on div "Additional ₹20 lakhs sum insured over and above your existing cover" at bounding box center [357, 151] width 212 height 10
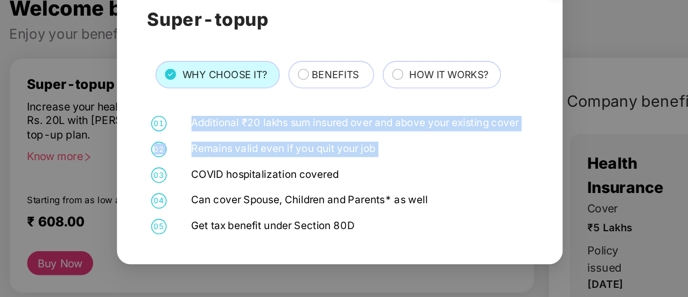
drag, startPoint x: 324, startPoint y: 155, endPoint x: 332, endPoint y: 168, distance: 15.4
click at [332, 168] on div "01 Additional ₹20 lakhs sum insured over and above your existing cover 02 Remai…" at bounding box center [344, 183] width 242 height 74
click at [332, 168] on div "Remains valid even if you quit your job" at bounding box center [357, 167] width 212 height 10
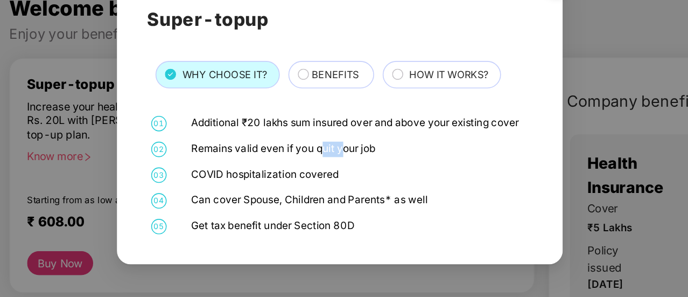
click at [332, 168] on div "Remains valid even if you quit your job" at bounding box center [357, 167] width 212 height 10
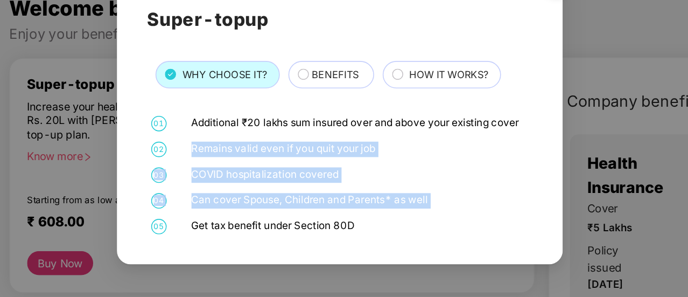
drag, startPoint x: 332, startPoint y: 168, endPoint x: 339, endPoint y: 197, distance: 29.9
click at [339, 197] on div "01 Additional ₹20 lakhs sum insured over and above your existing cover 02 Remai…" at bounding box center [344, 183] width 242 height 74
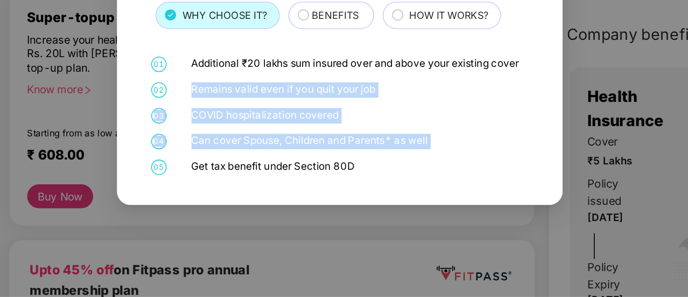
scroll to position [6, 0]
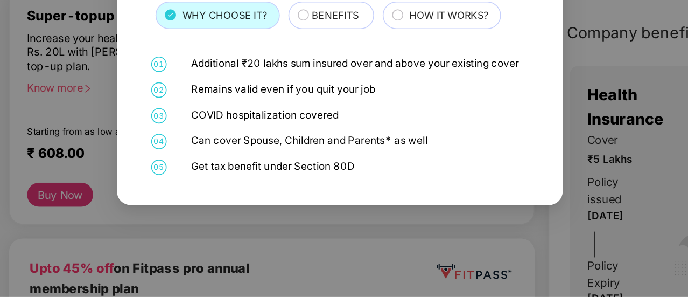
click at [339, 234] on div "Super-topup WHY CHOOSE IT? BENEFITS HOW IT WORKS? 01 Additional ₹20 lakhs sum i…" at bounding box center [344, 149] width 280 height 182
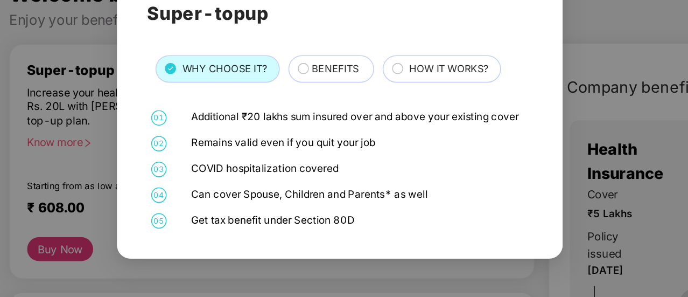
scroll to position [5, 0]
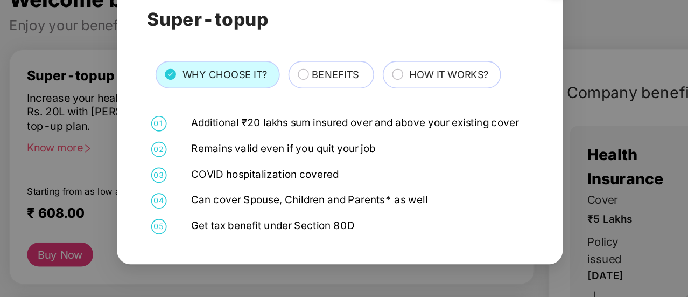
click at [336, 123] on span "BENEFITS" at bounding box center [341, 120] width 30 height 10
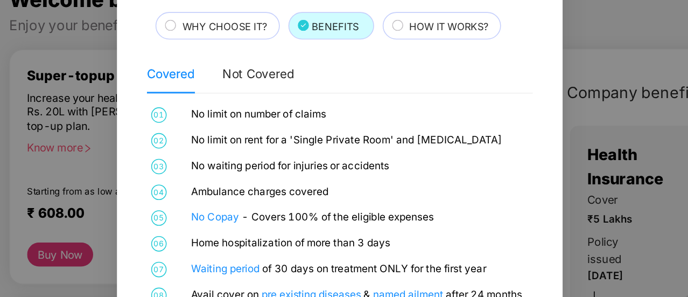
click at [315, 142] on div "No limit on number of claims" at bounding box center [357, 146] width 212 height 10
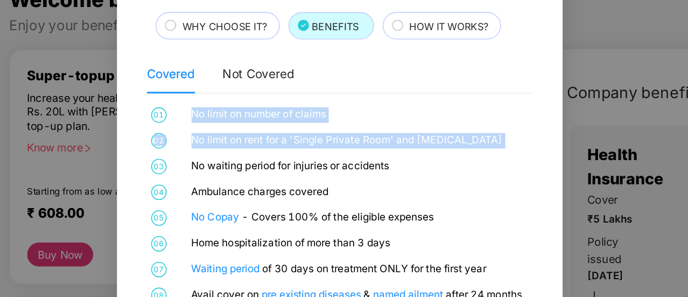
drag, startPoint x: 315, startPoint y: 142, endPoint x: 350, endPoint y: 162, distance: 40.5
click at [350, 162] on div "01 No limit on number of claims 02 No limit on rent for a 'Single Private Room'…" at bounding box center [344, 202] width 242 height 123
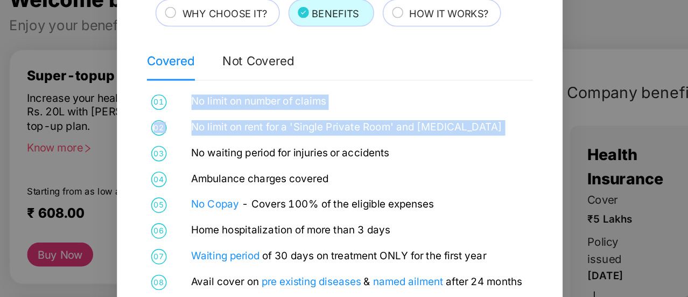
scroll to position [8, 0]
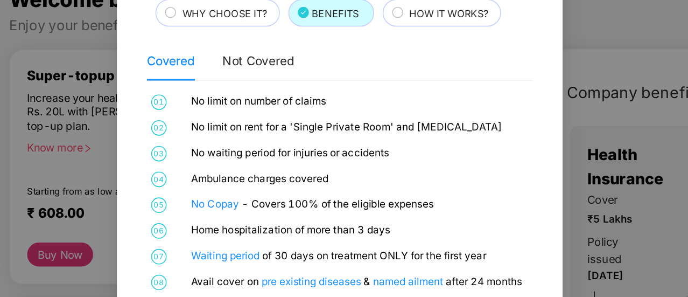
click at [350, 162] on div "01 No limit on number of claims 02 No limit on rent for a 'Single Private Room'…" at bounding box center [344, 194] width 242 height 123
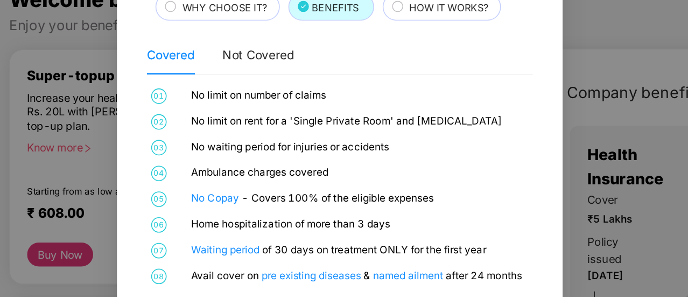
click at [350, 162] on div "No waiting period for injuries or accidents" at bounding box center [357, 166] width 212 height 10
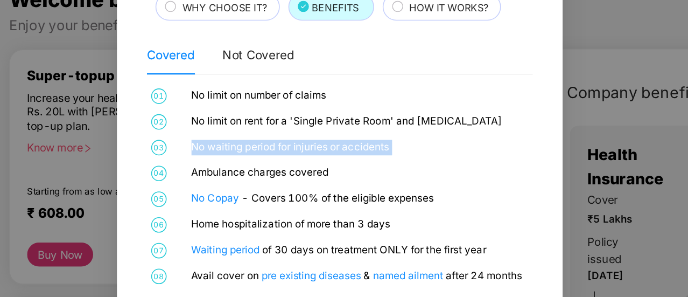
click at [350, 162] on div "No waiting period for injuries or accidents" at bounding box center [357, 166] width 212 height 10
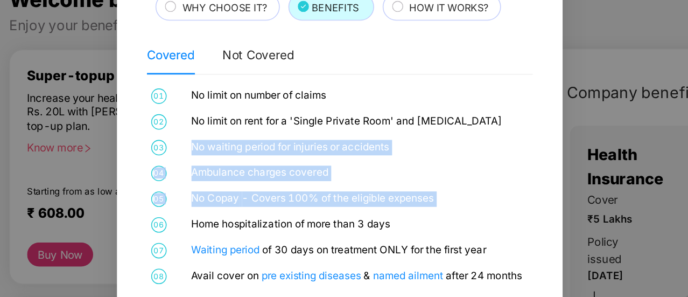
drag, startPoint x: 350, startPoint y: 162, endPoint x: 364, endPoint y: 194, distance: 35.0
click at [364, 194] on div "01 No limit on number of claims 02 No limit on rent for a 'Single Private Room'…" at bounding box center [344, 190] width 242 height 123
click at [364, 194] on div "No Copay - Covers 100% of the eligible expenses" at bounding box center [357, 198] width 212 height 10
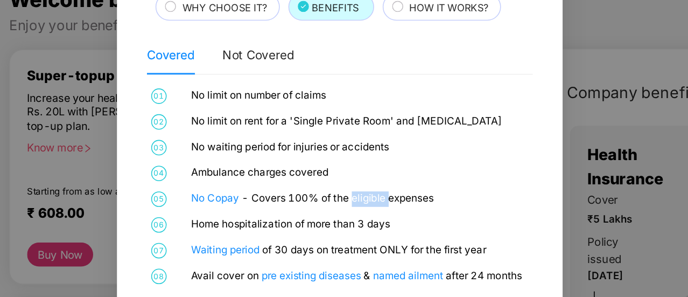
click at [364, 194] on div "No Copay - Covers 100% of the eligible expenses" at bounding box center [357, 198] width 212 height 10
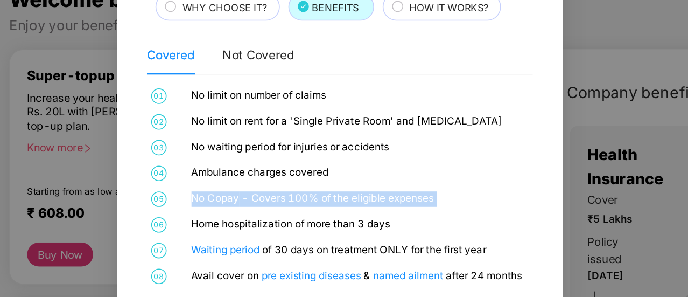
click at [364, 194] on div "No Copay - Covers 100% of the eligible expenses" at bounding box center [357, 198] width 212 height 10
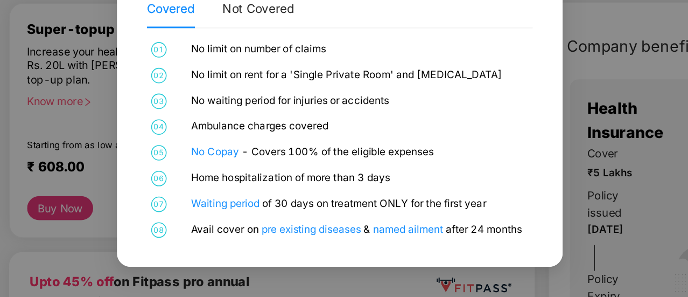
click at [364, 223] on div "01 No limit on number of claims 02 No limit on rent for a 'Single Private Room'…" at bounding box center [344, 190] width 242 height 123
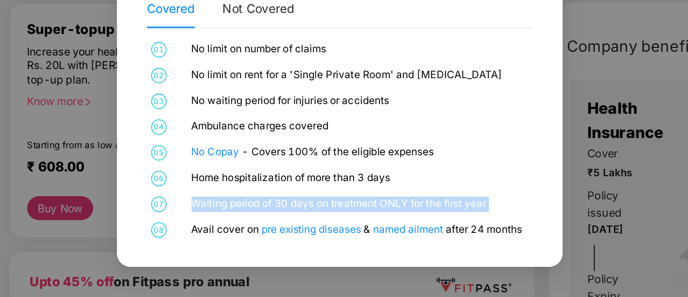
drag, startPoint x: 364, startPoint y: 194, endPoint x: 363, endPoint y: 215, distance: 21.0
click at [363, 215] on div "01 No limit on number of claims 02 No limit on rent for a 'Single Private Room'…" at bounding box center [344, 190] width 242 height 123
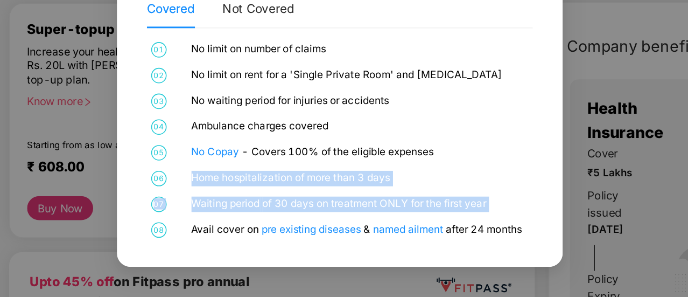
click at [363, 215] on div "Home hospitalization of more than 3 days" at bounding box center [357, 215] width 212 height 10
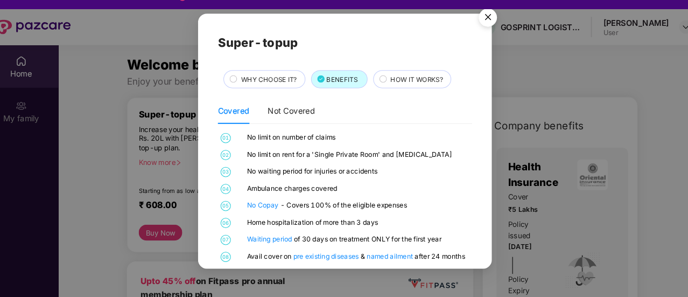
scroll to position [11, 0]
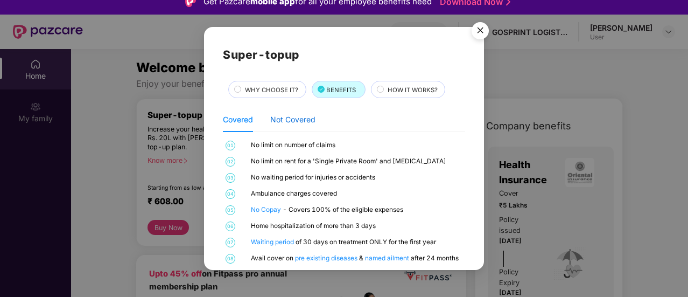
click at [309, 120] on div "Not Covered" at bounding box center [292, 120] width 45 height 12
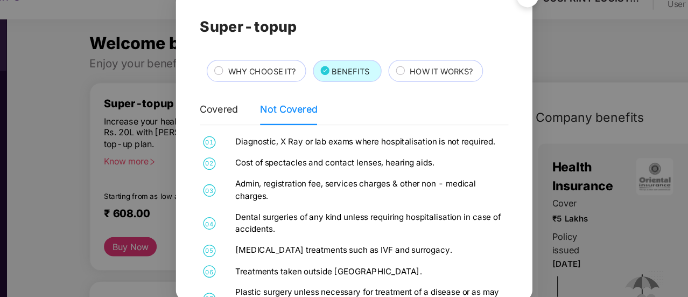
click at [408, 89] on span "HOW IT WORKS?" at bounding box center [413, 90] width 50 height 10
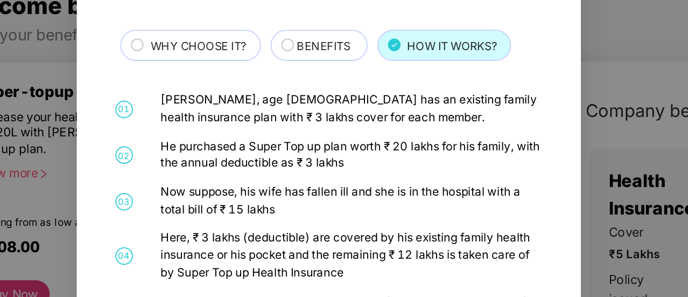
click at [317, 120] on div "Mr. Gupta, age 36 has an existing family health insurance plan with ₹ 3 lakhs c…" at bounding box center [357, 124] width 212 height 19
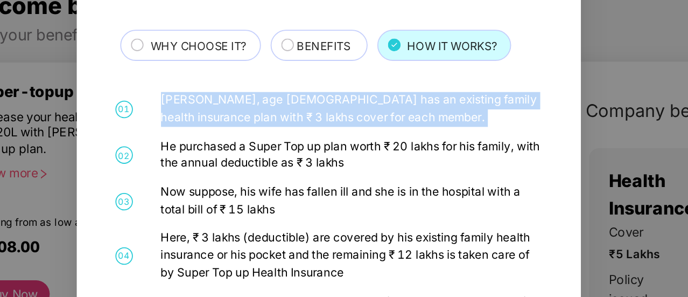
click at [317, 120] on div "Mr. Gupta, age 36 has an existing family health insurance plan with ₹ 3 lakhs c…" at bounding box center [357, 124] width 212 height 19
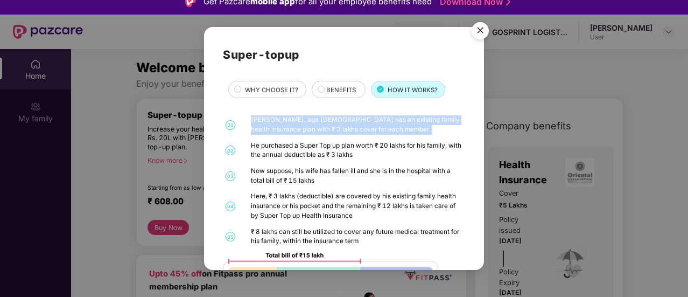
click at [477, 31] on img "Close" at bounding box center [480, 32] width 30 height 30
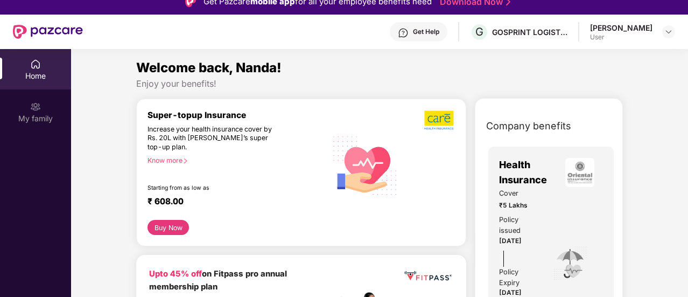
scroll to position [0, 0]
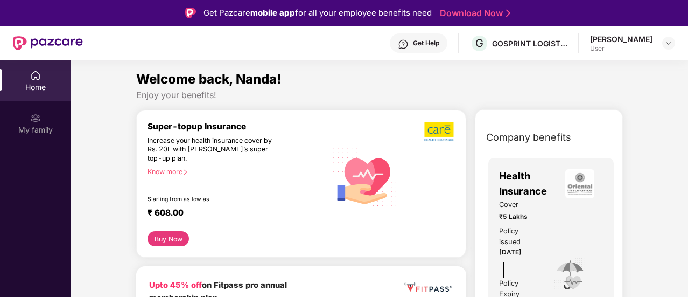
click at [221, 72] on span "Welcome back, Nanda!" at bounding box center [208, 79] width 145 height 16
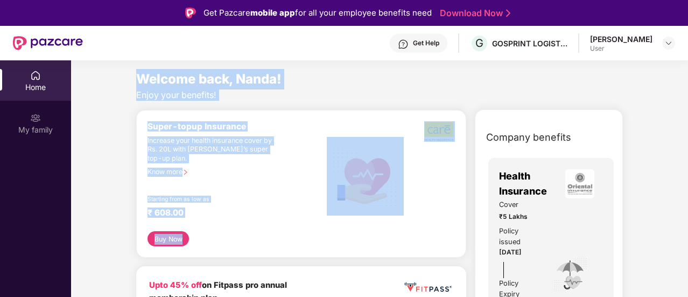
drag, startPoint x: 221, startPoint y: 72, endPoint x: 219, endPoint y: 264, distance: 192.9
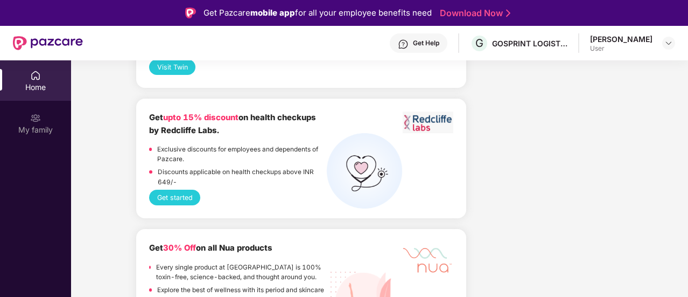
scroll to position [2528, 0]
